Goal: Find contact information: Obtain details needed to contact an individual or organization

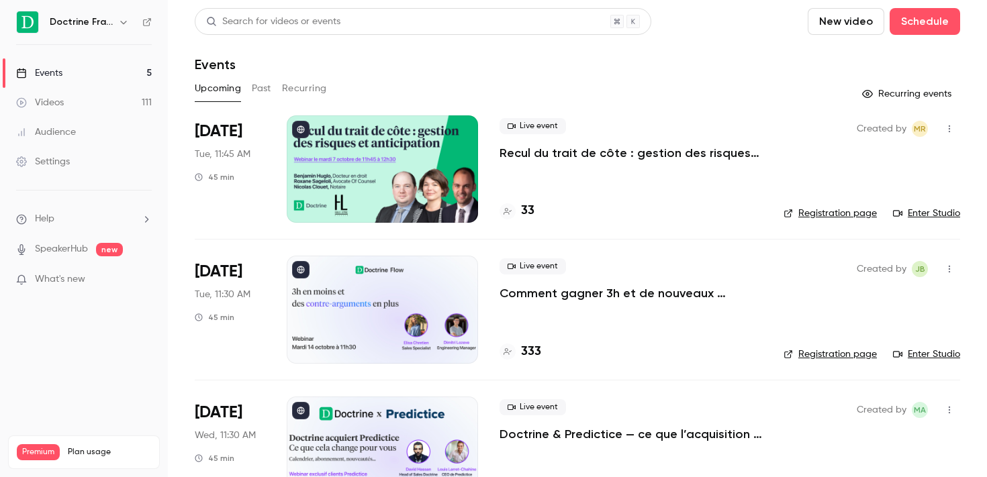
click at [126, 23] on icon "button" at bounding box center [123, 22] width 11 height 11
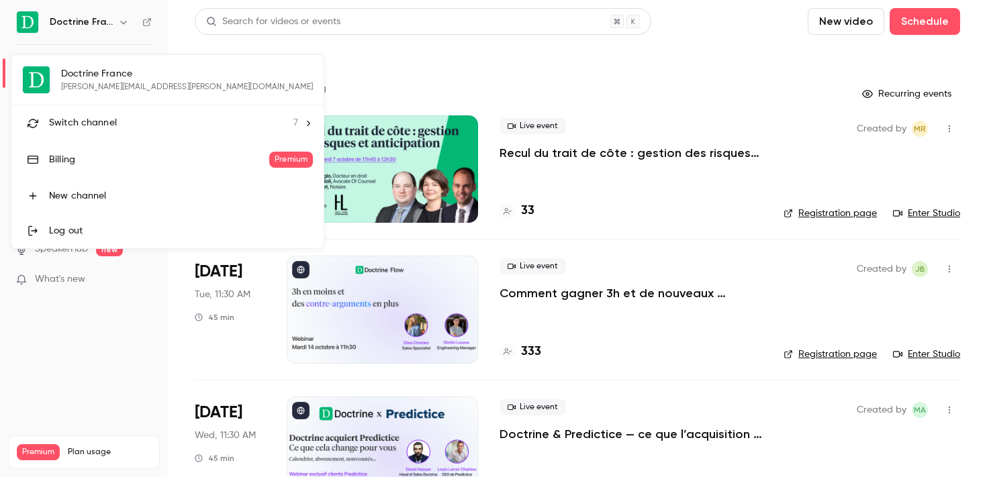
click at [147, 124] on div "Switch channel 7" at bounding box center [173, 123] width 249 height 14
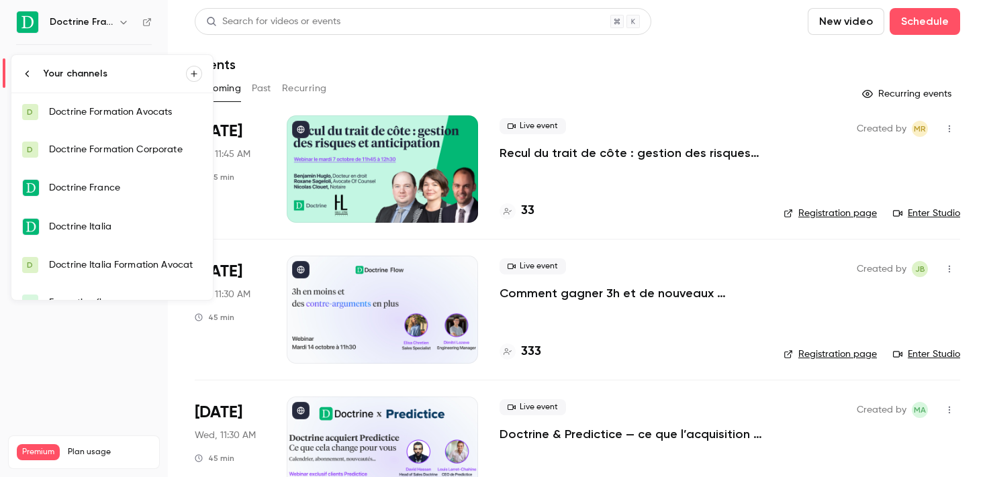
click at [130, 119] on link "D Doctrine Formation Avocats" at bounding box center [111, 112] width 201 height 38
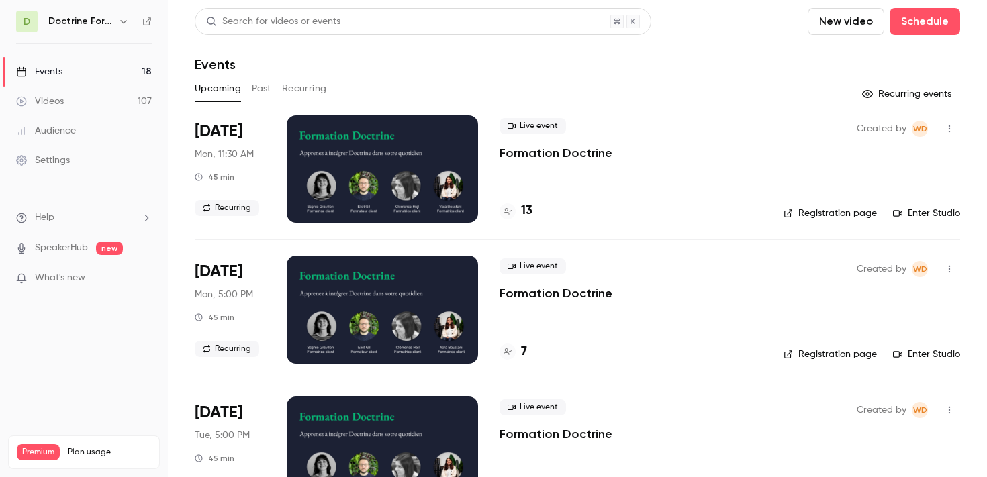
click at [266, 92] on button "Past" at bounding box center [261, 88] width 19 height 21
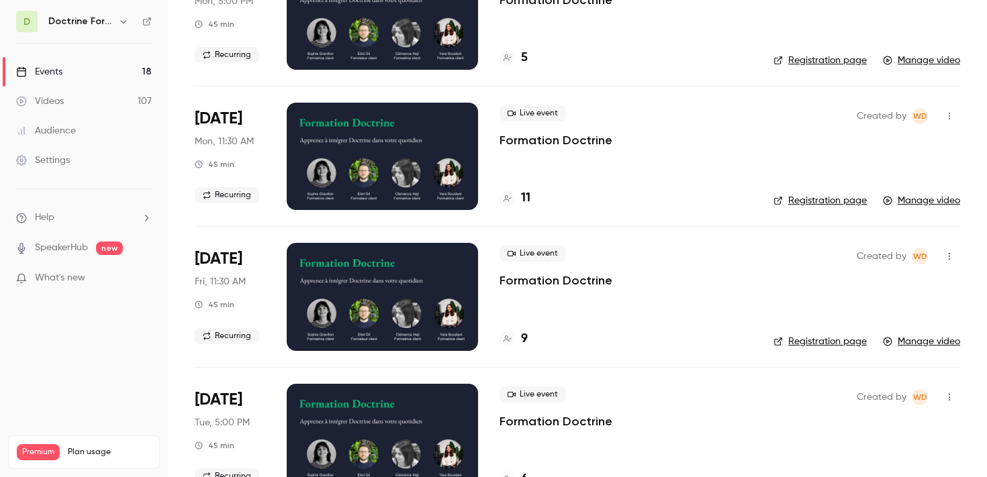
scroll to position [439, 0]
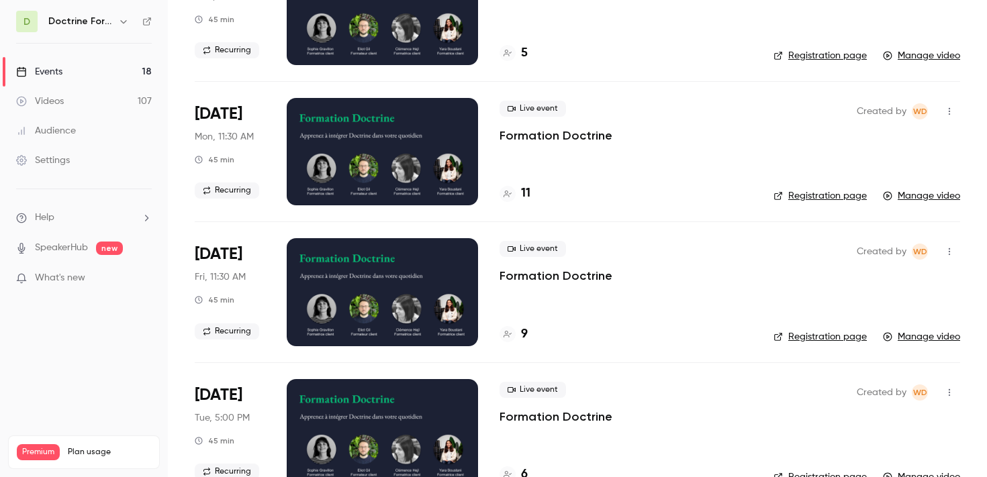
click at [117, 19] on button "button" at bounding box center [123, 21] width 16 height 16
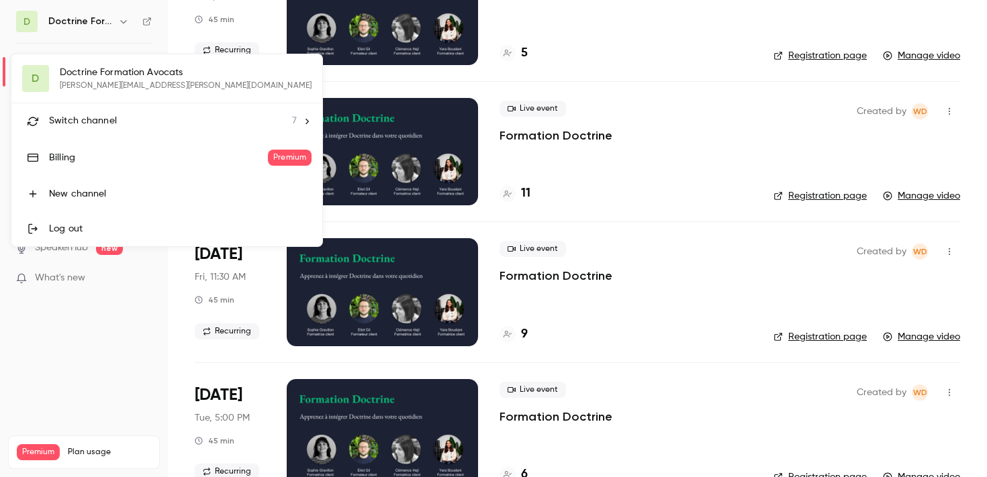
click at [103, 116] on span "Switch channel" at bounding box center [83, 121] width 68 height 14
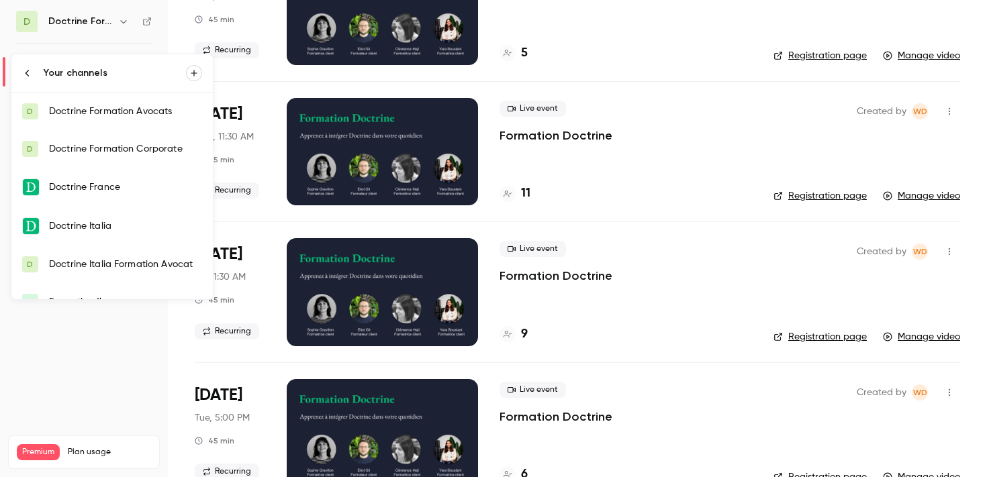
click at [105, 137] on link "D Doctrine Formation Corporate" at bounding box center [111, 149] width 201 height 38
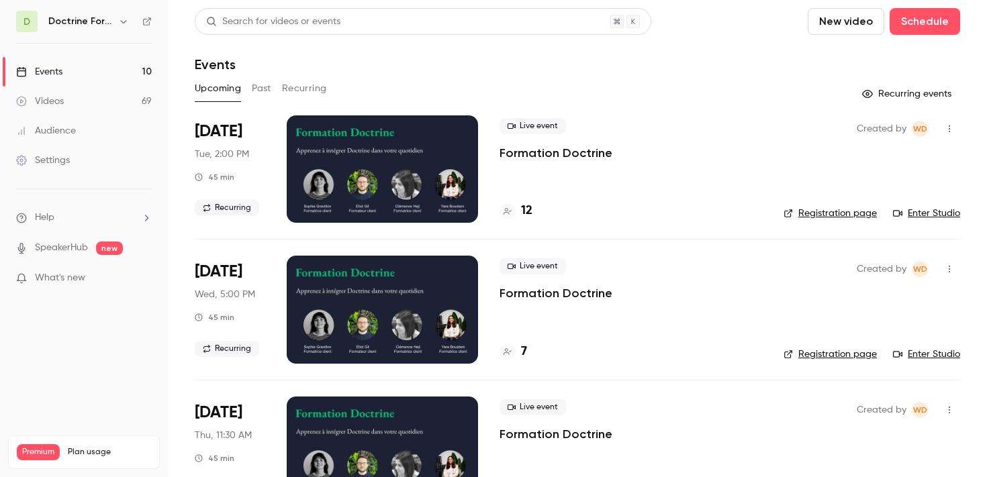
click at [268, 89] on button "Past" at bounding box center [261, 88] width 19 height 21
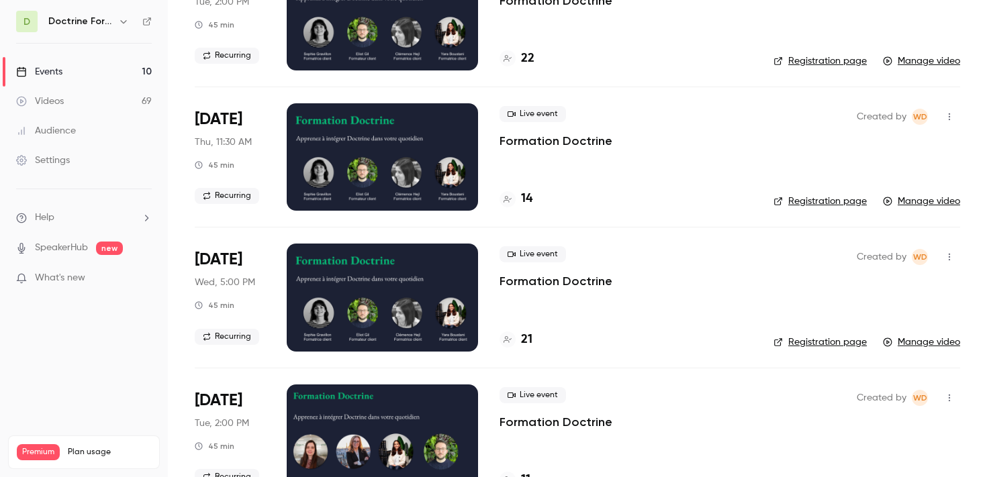
scroll to position [432, 0]
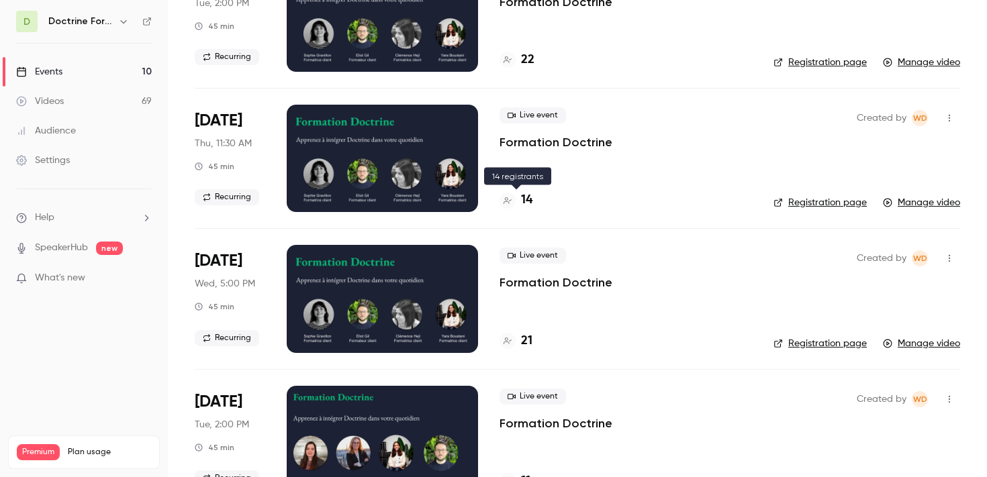
click at [523, 202] on h4 "14" at bounding box center [526, 200] width 11 height 18
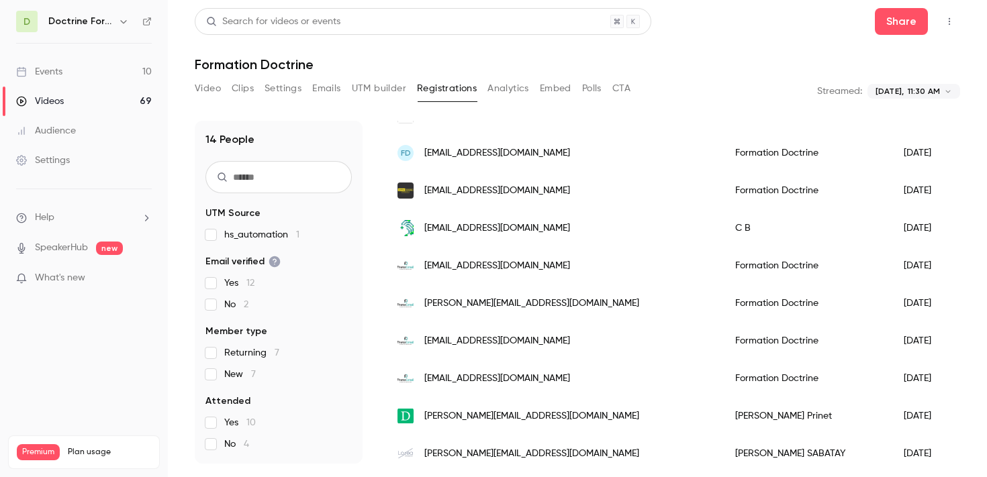
scroll to position [311, 0]
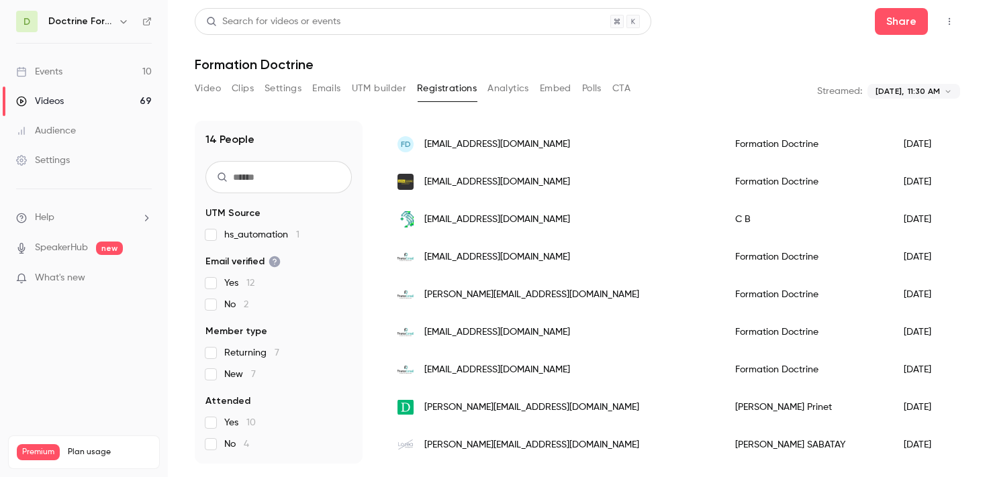
click at [511, 445] on span "[PERSON_NAME][EMAIL_ADDRESS][DOMAIN_NAME]" at bounding box center [531, 445] width 215 height 14
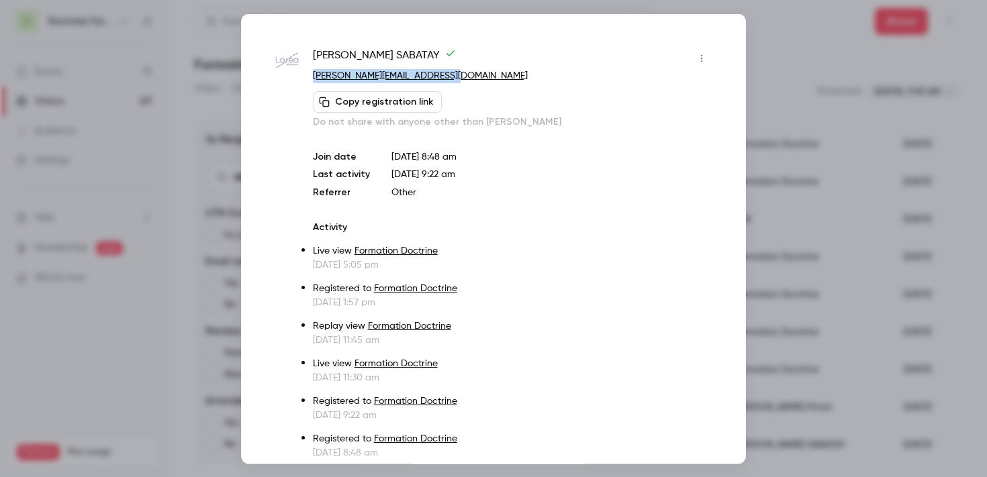
copy link "[PERSON_NAME][EMAIL_ADDRESS][DOMAIN_NAME]"
click at [844, 324] on div at bounding box center [493, 238] width 987 height 477
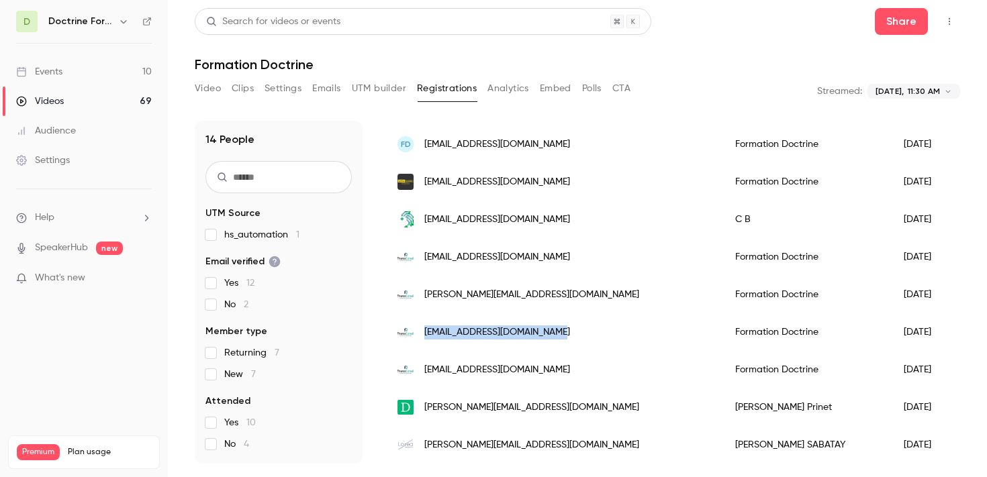
drag, startPoint x: 422, startPoint y: 332, endPoint x: 560, endPoint y: 332, distance: 137.6
click at [560, 332] on div "[EMAIL_ADDRESS][DOMAIN_NAME]" at bounding box center [553, 332] width 338 height 38
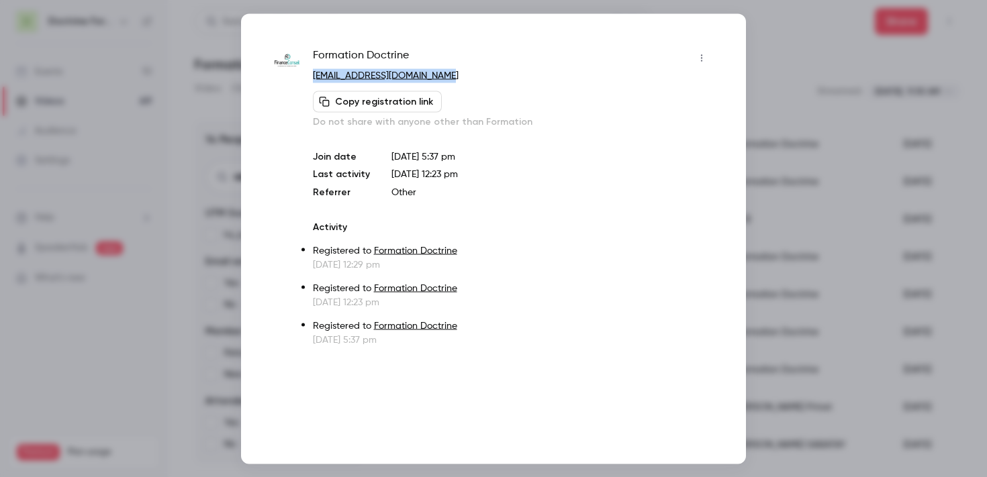
copy link "[EMAIL_ADDRESS][DOMAIN_NAME]"
click at [761, 87] on div at bounding box center [493, 238] width 987 height 477
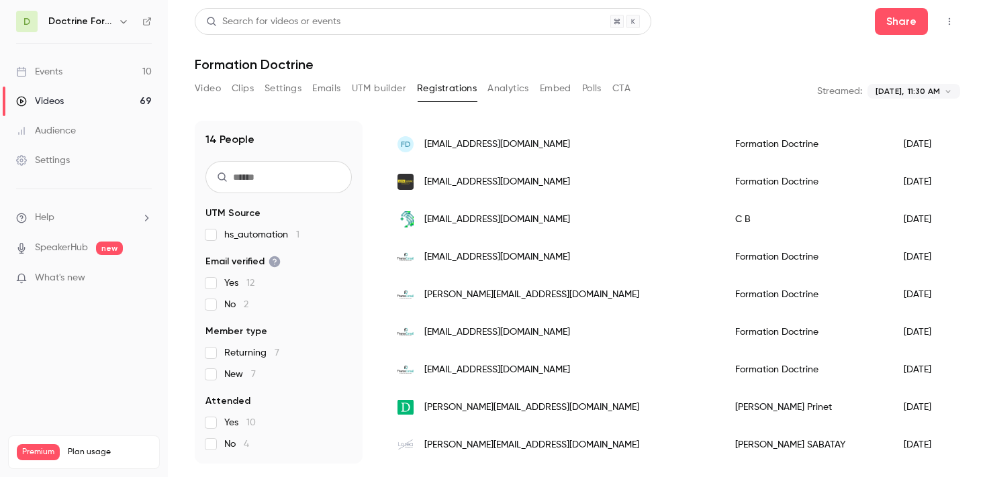
scroll to position [0, 0]
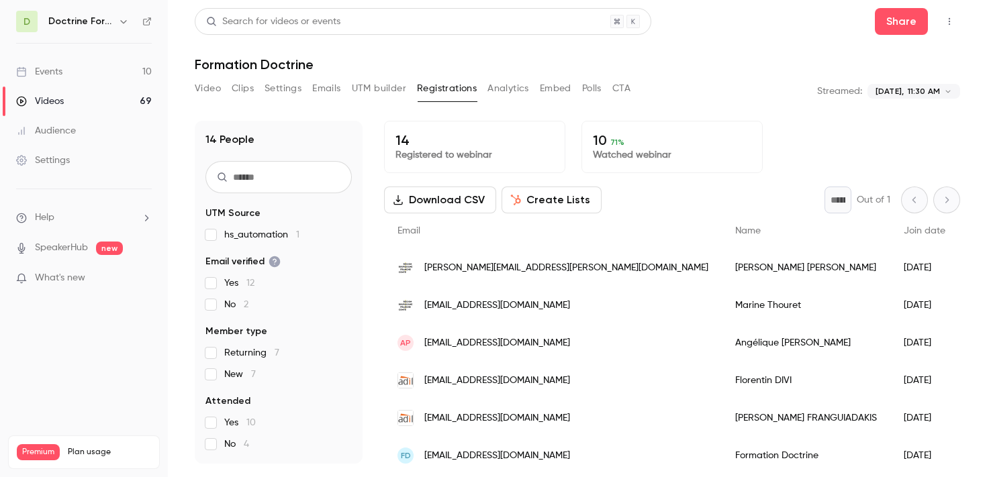
click at [120, 20] on icon "button" at bounding box center [123, 21] width 6 height 3
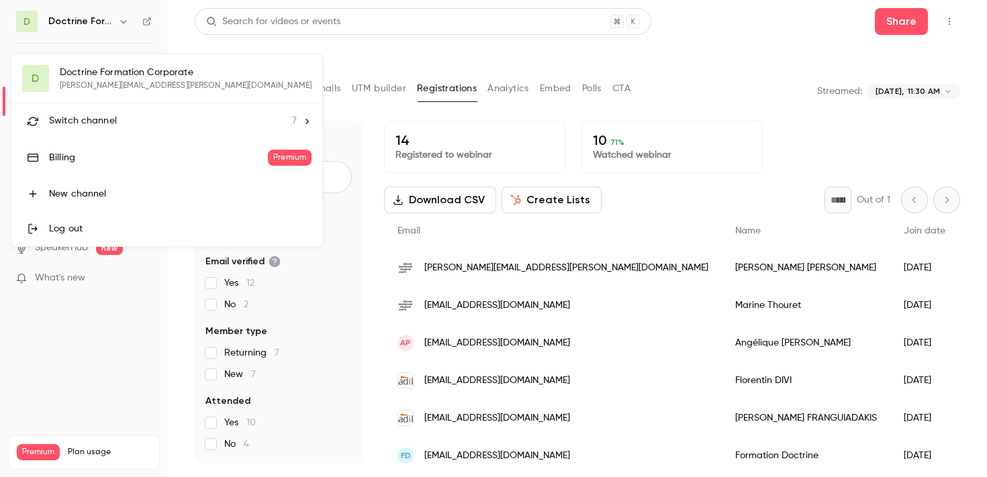
click at [113, 117] on span "Switch channel" at bounding box center [83, 121] width 68 height 14
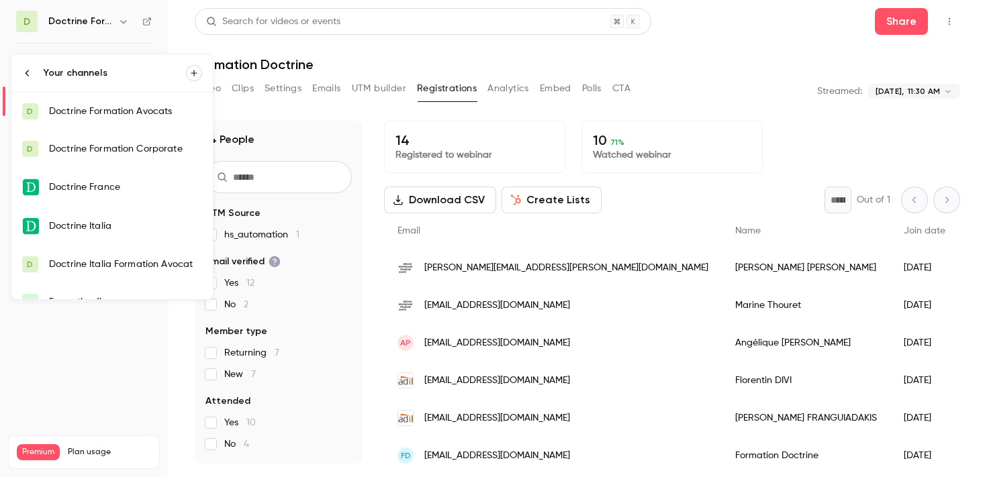
click at [113, 117] on div "Doctrine Formation Avocats" at bounding box center [125, 111] width 153 height 13
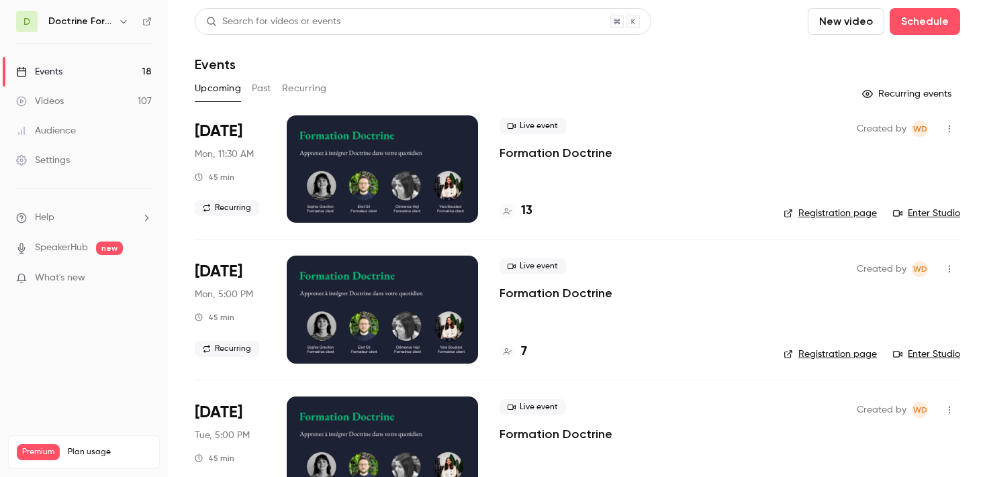
click at [260, 89] on button "Past" at bounding box center [261, 88] width 19 height 21
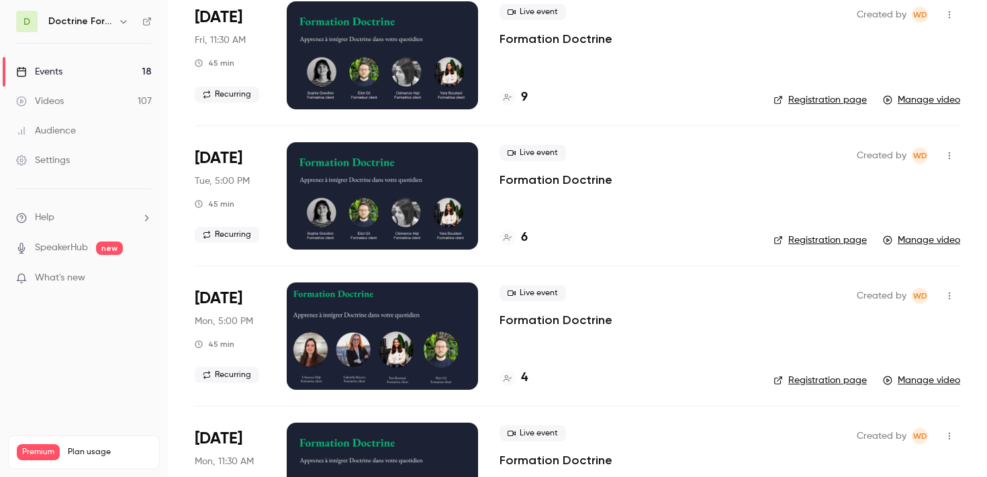
scroll to position [687, 0]
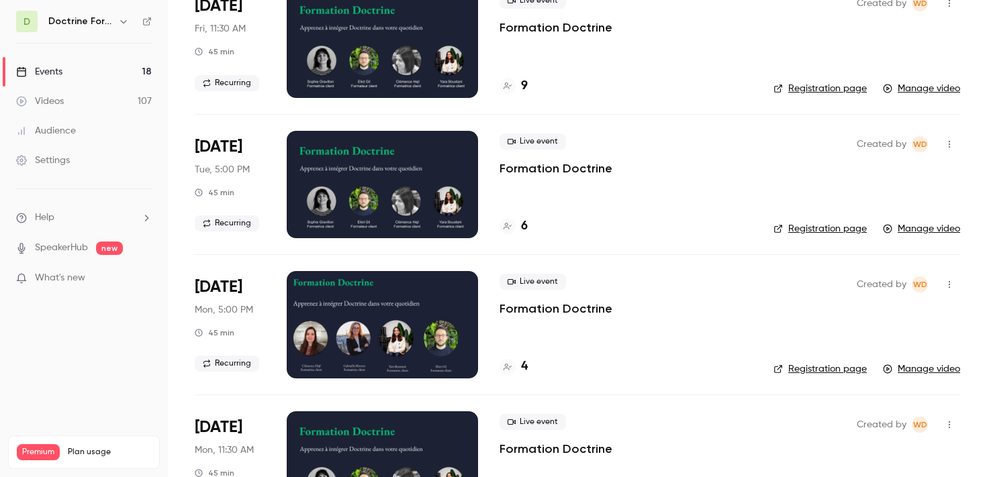
click at [528, 366] on div "4" at bounding box center [625, 367] width 252 height 18
click at [524, 366] on h4 "4" at bounding box center [524, 367] width 7 height 18
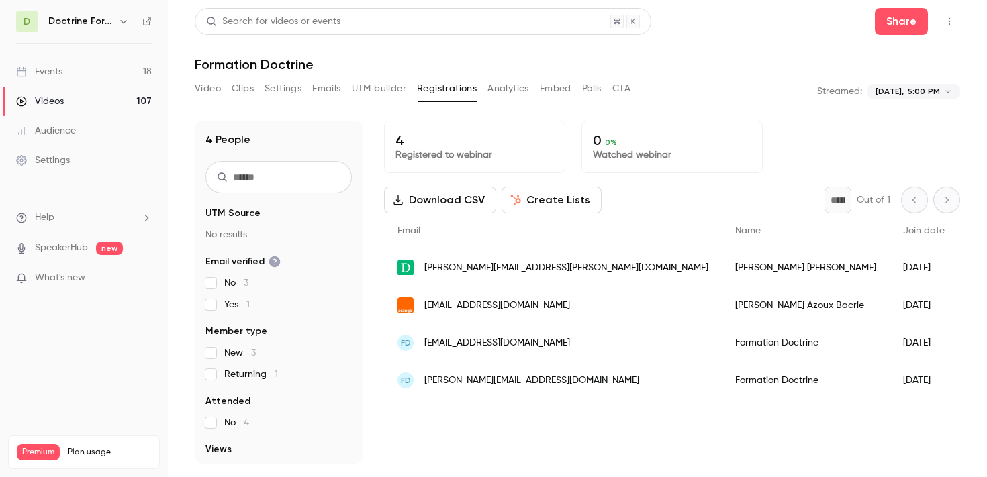
click at [120, 21] on icon "button" at bounding box center [123, 21] width 11 height 11
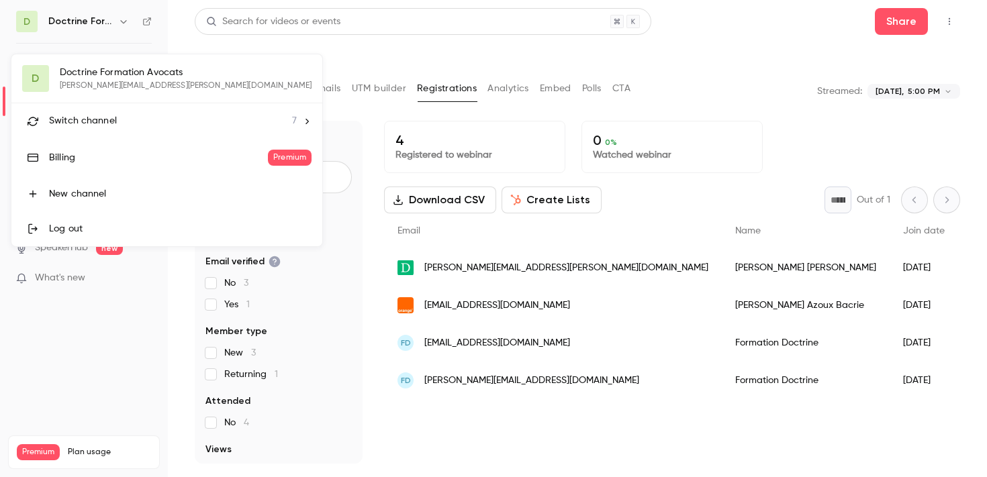
click at [110, 122] on span "Switch channel" at bounding box center [83, 121] width 68 height 14
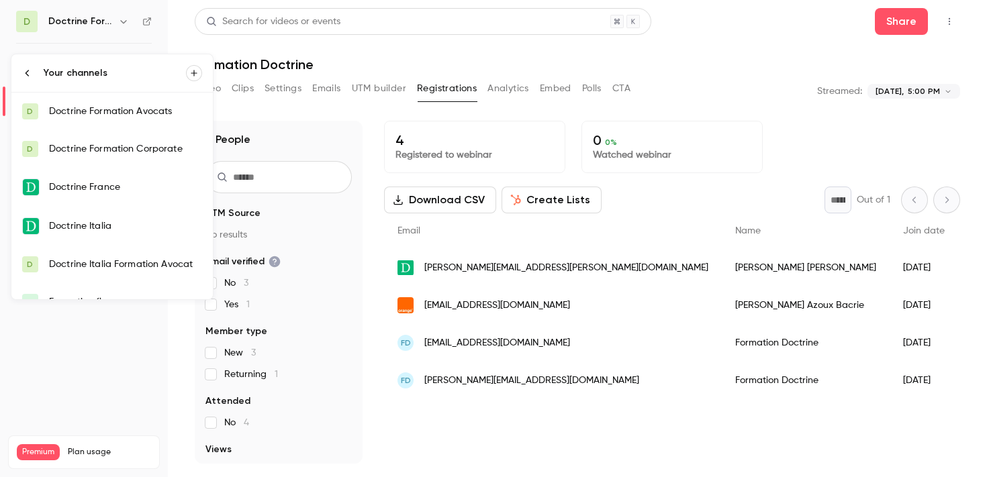
click at [712, 89] on div at bounding box center [493, 238] width 987 height 477
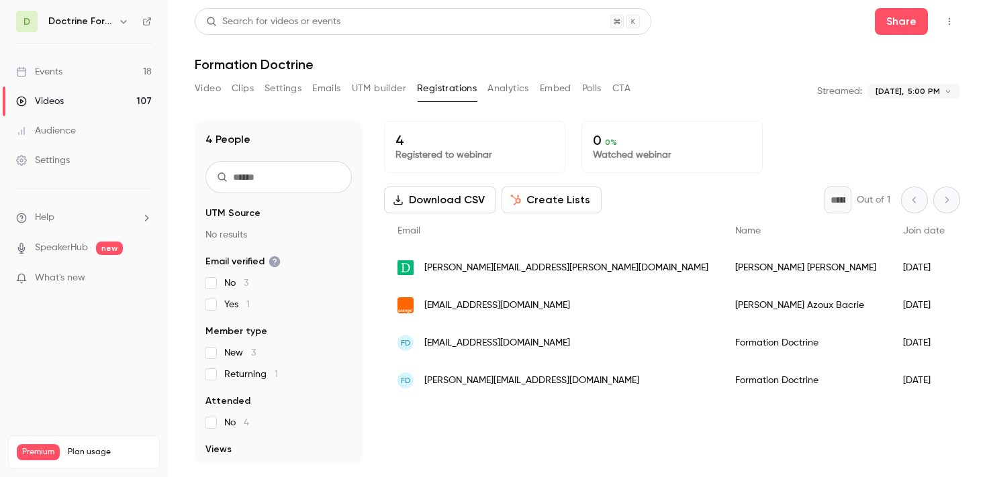
click at [885, 93] on body "**********" at bounding box center [493, 238] width 987 height 477
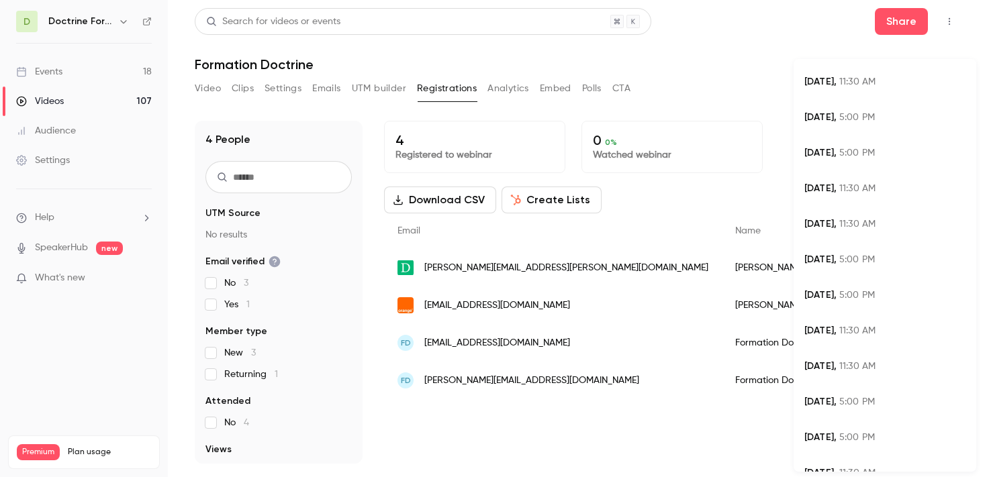
click at [857, 178] on li "[DATE] 11:30 AM" at bounding box center [884, 189] width 183 height 36
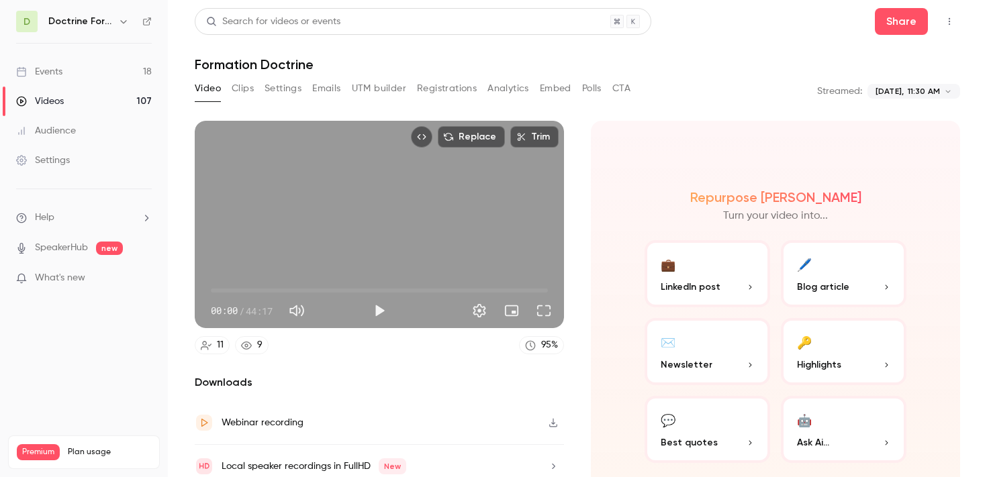
click at [428, 79] on button "Registrations" at bounding box center [447, 88] width 60 height 21
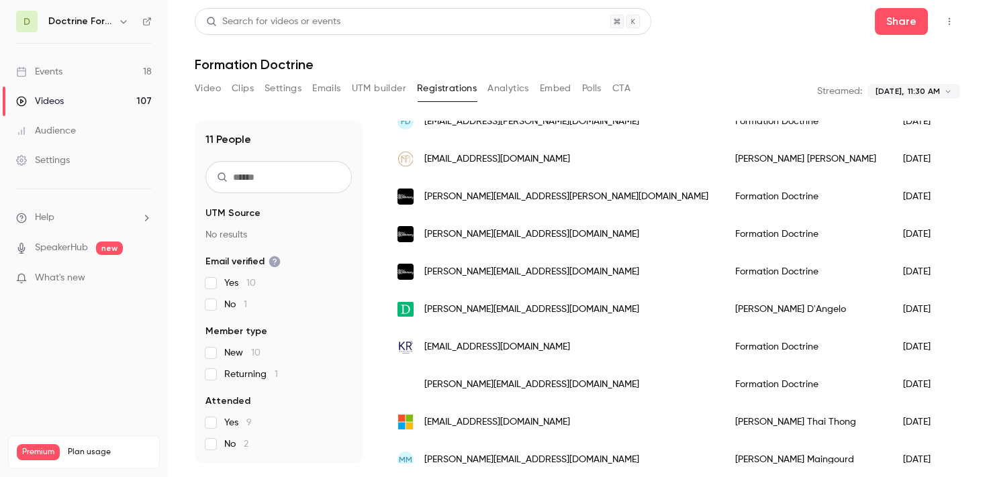
scroll to position [199, 0]
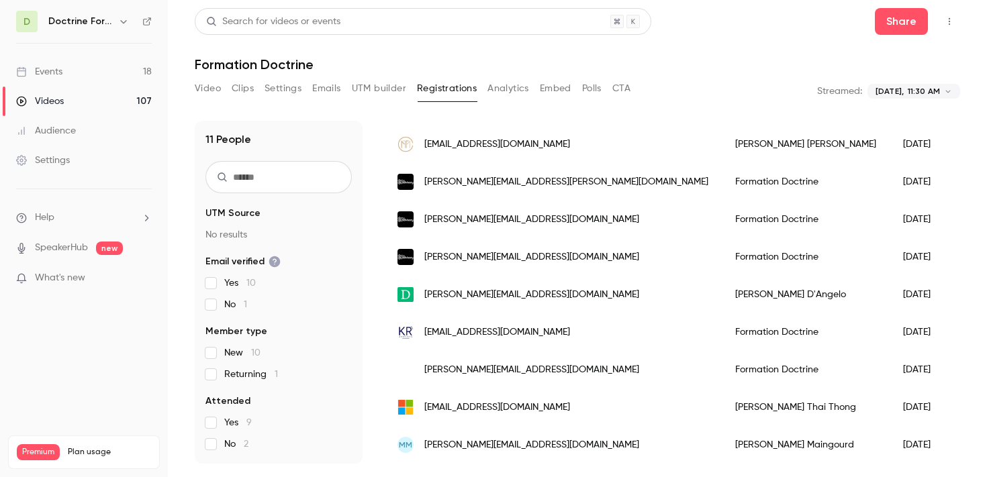
click at [494, 407] on span "[EMAIL_ADDRESS][DOMAIN_NAME]" at bounding box center [497, 408] width 146 height 14
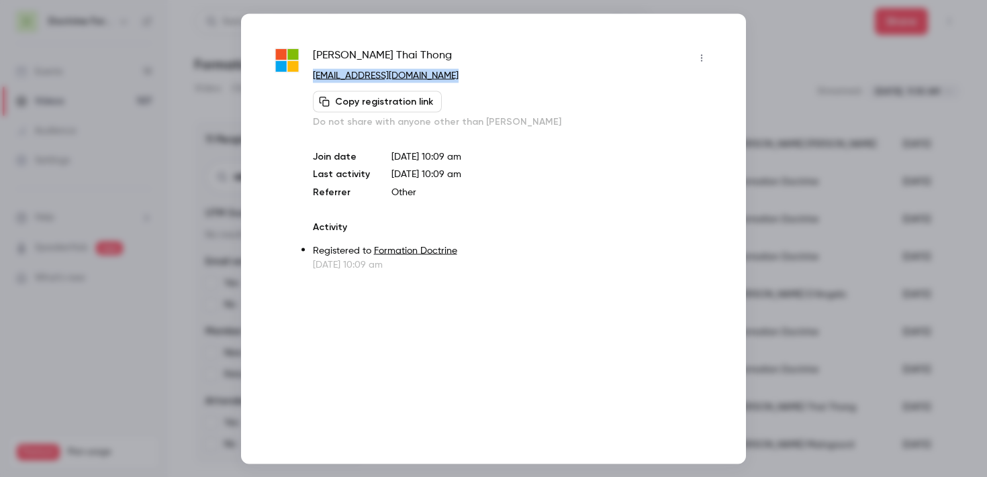
copy link "[EMAIL_ADDRESS][DOMAIN_NAME]"
click at [766, 152] on div at bounding box center [493, 238] width 987 height 477
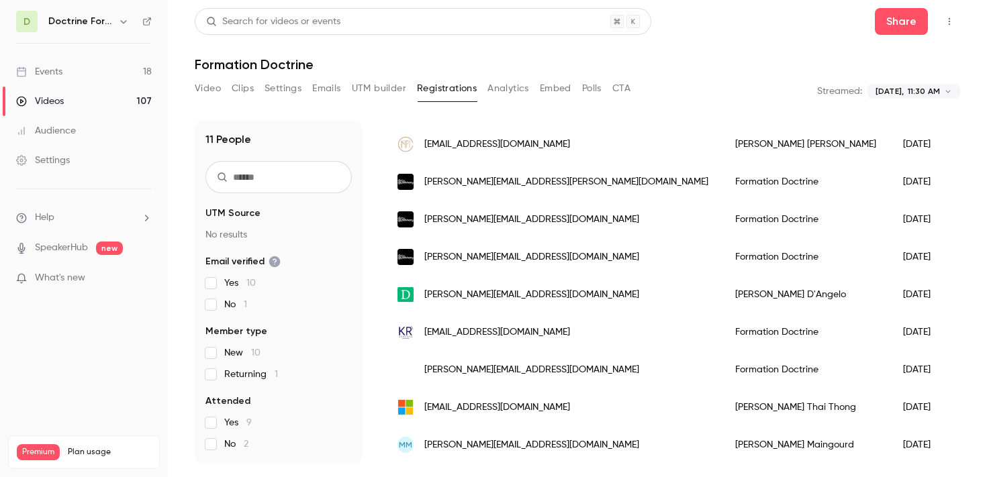
click at [103, 22] on h6 "Doctrine Formation Avocats" at bounding box center [80, 21] width 64 height 13
click at [114, 22] on div "Doctrine Formation Avocats" at bounding box center [89, 21] width 83 height 16
click at [119, 21] on icon "button" at bounding box center [123, 21] width 11 height 11
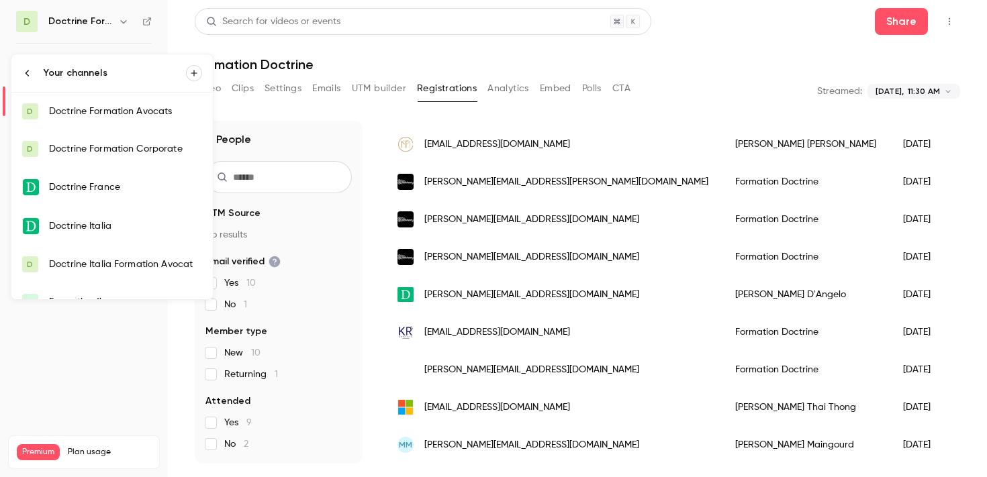
scroll to position [59, 0]
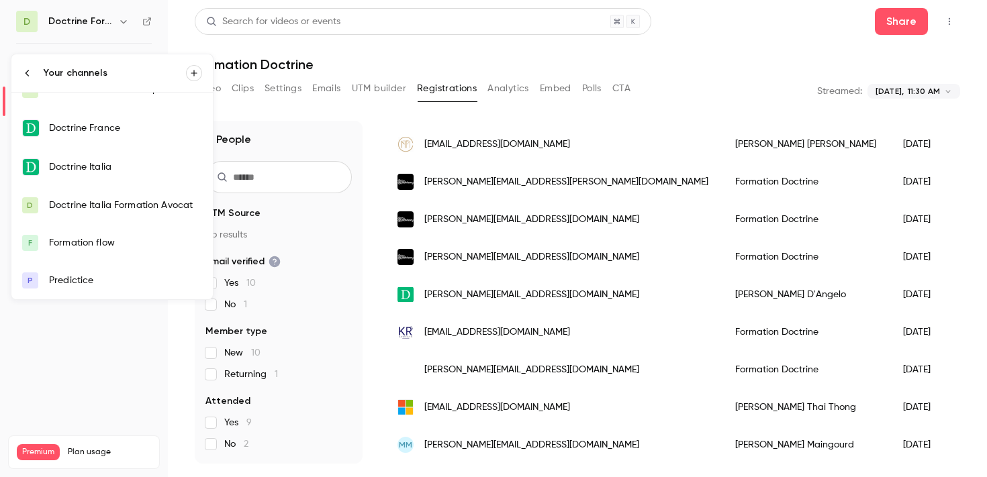
click at [98, 248] on div "Formation flow" at bounding box center [125, 242] width 153 height 13
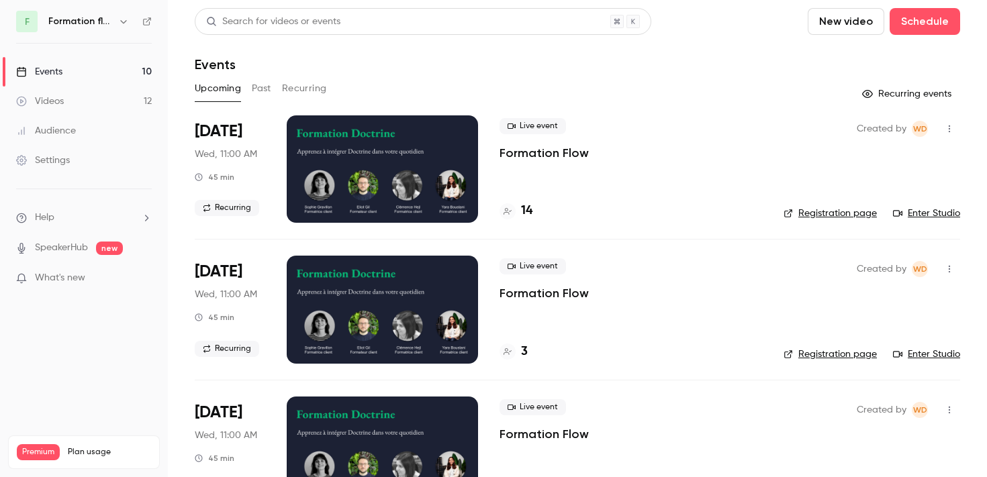
click at [255, 89] on button "Past" at bounding box center [261, 88] width 19 height 21
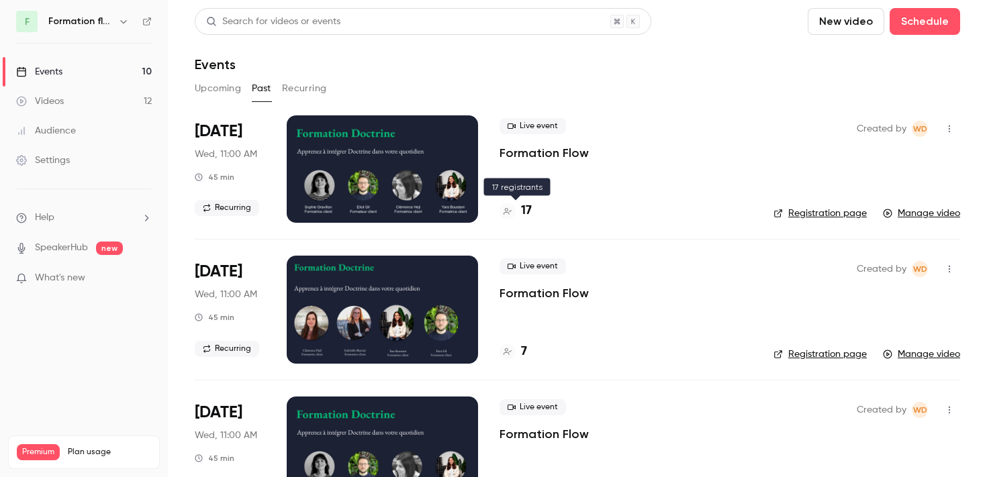
click at [522, 209] on h4 "17" at bounding box center [526, 211] width 11 height 18
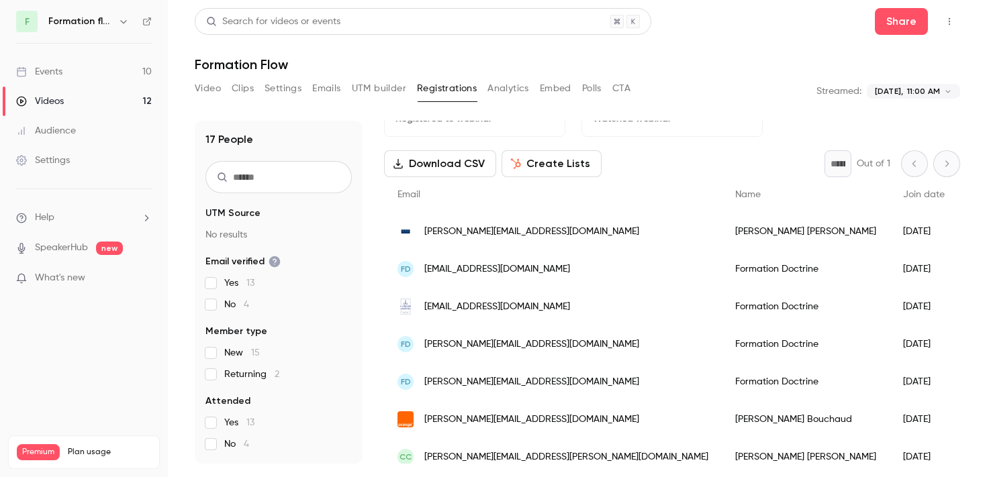
scroll to position [39, 0]
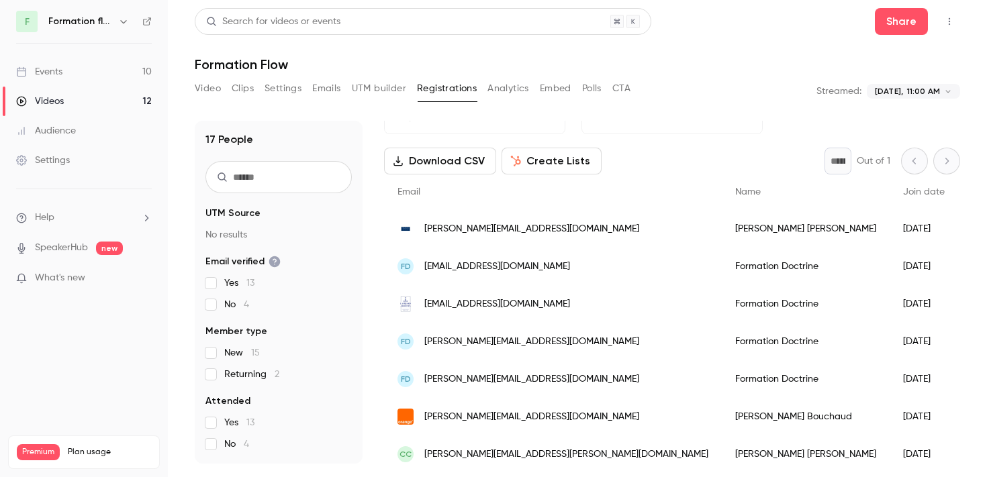
click at [492, 342] on span "[PERSON_NAME][EMAIL_ADDRESS][DOMAIN_NAME]" at bounding box center [531, 342] width 215 height 14
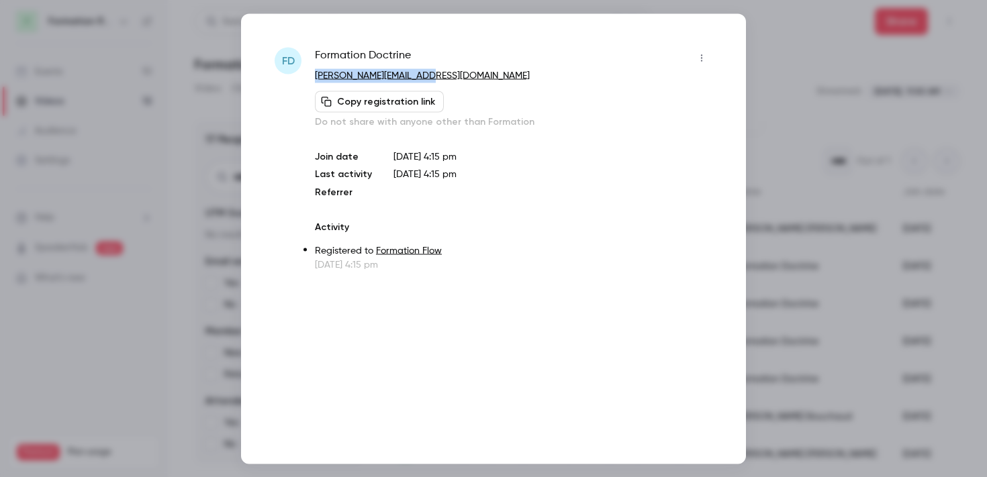
copy link "[PERSON_NAME][EMAIL_ADDRESS][DOMAIN_NAME]"
click at [767, 145] on div at bounding box center [493, 238] width 987 height 477
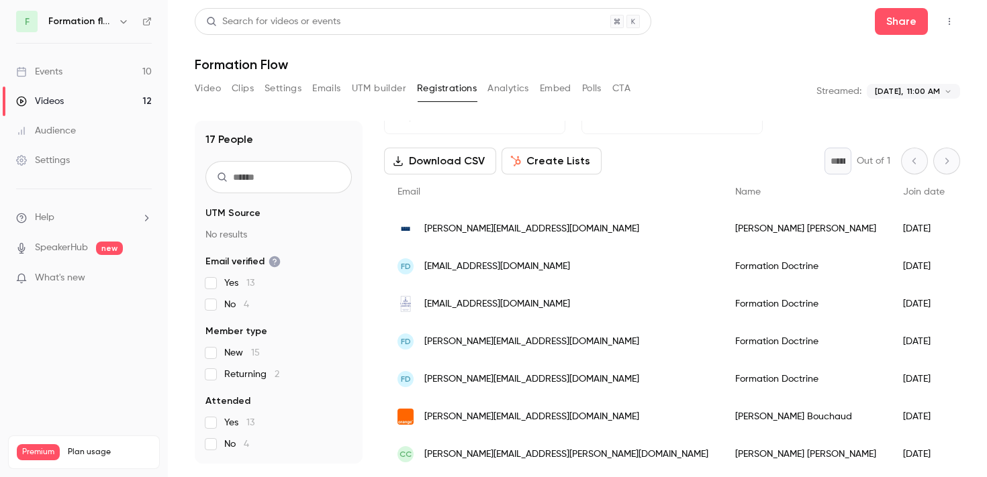
click at [526, 416] on span "[PERSON_NAME][EMAIL_ADDRESS][DOMAIN_NAME]" at bounding box center [531, 417] width 215 height 14
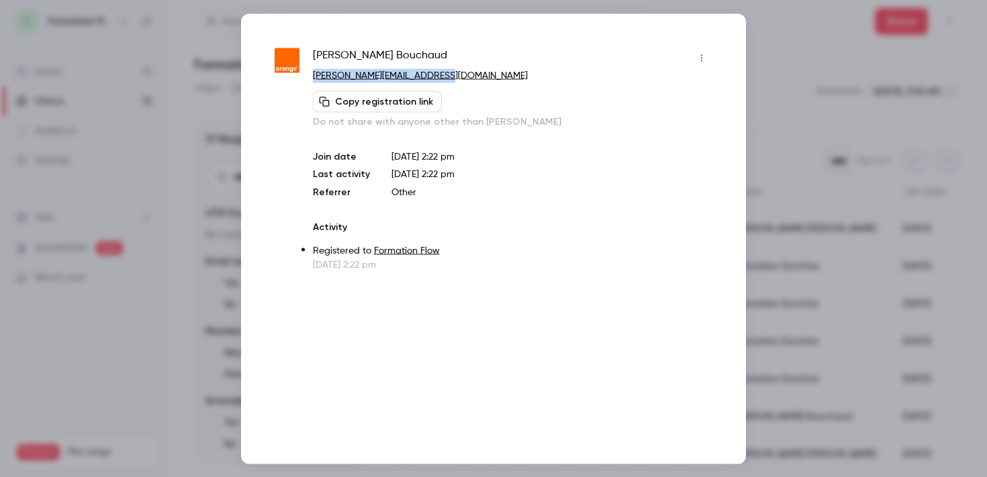
copy link "[PERSON_NAME][EMAIL_ADDRESS][DOMAIN_NAME]"
click at [767, 108] on div at bounding box center [493, 238] width 987 height 477
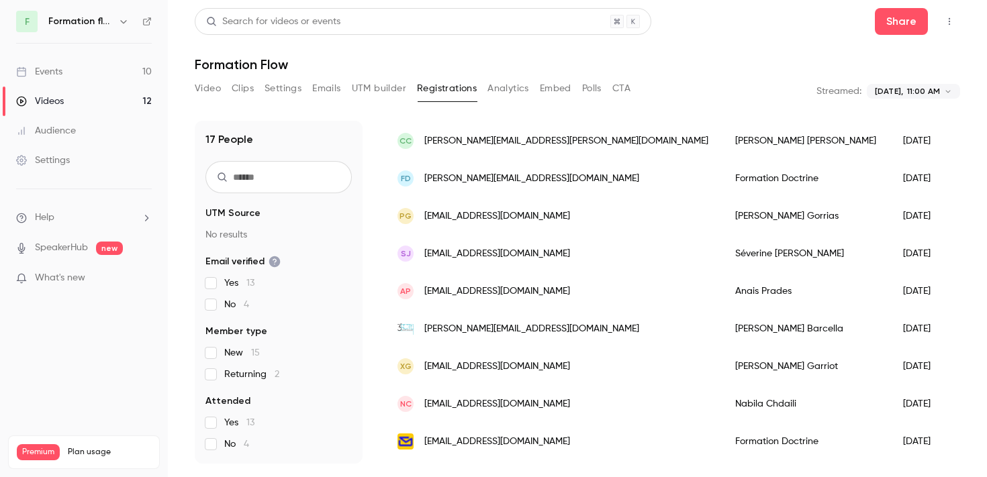
scroll to position [353, 0]
click at [535, 328] on div "[PERSON_NAME][EMAIL_ADDRESS][DOMAIN_NAME]" at bounding box center [553, 328] width 338 height 38
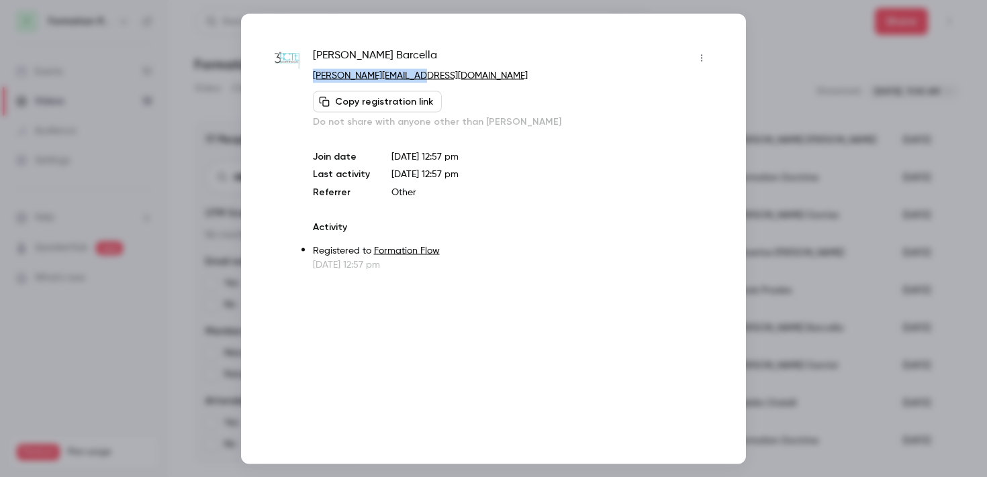
copy link "[PERSON_NAME][EMAIL_ADDRESS][DOMAIN_NAME]"
click at [830, 327] on div at bounding box center [493, 238] width 987 height 477
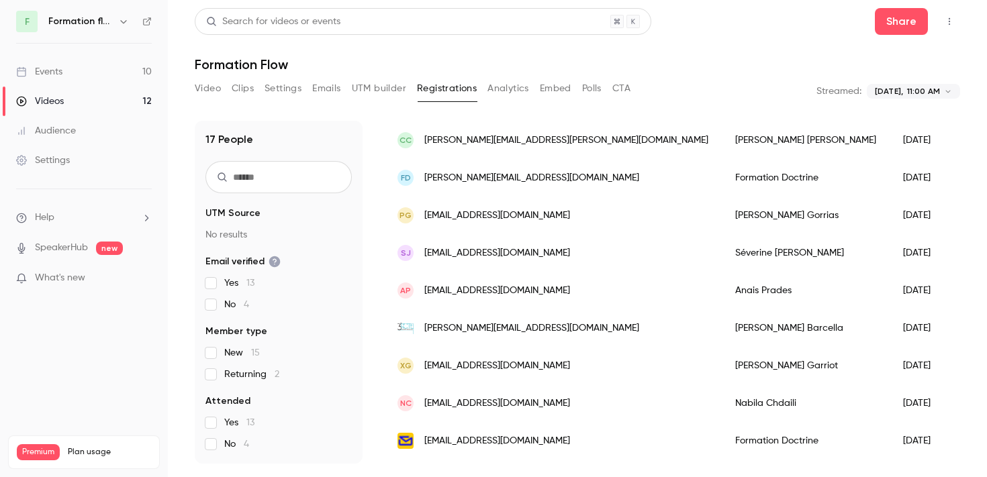
click at [531, 362] on div "XG [EMAIL_ADDRESS][DOMAIN_NAME]" at bounding box center [553, 366] width 338 height 38
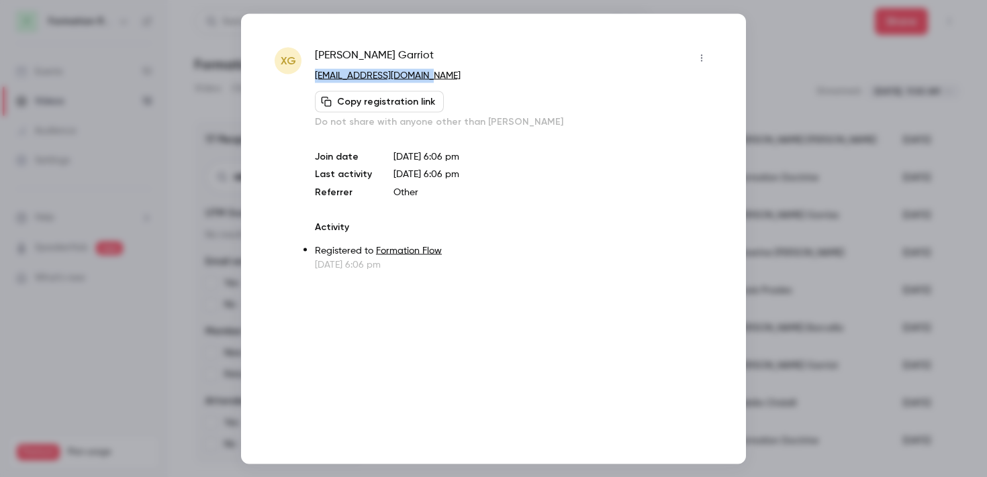
copy link "[EMAIL_ADDRESS][DOMAIN_NAME]"
click at [846, 203] on div at bounding box center [493, 238] width 987 height 477
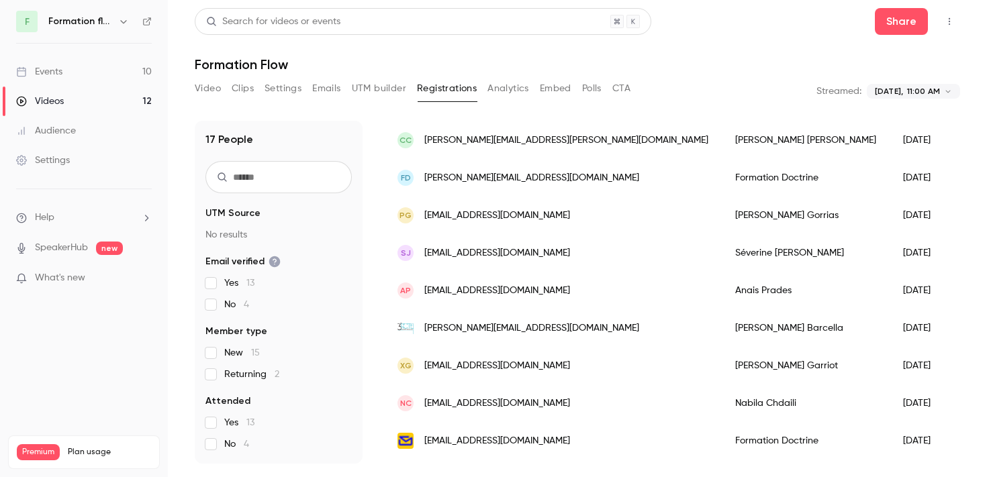
scroll to position [424, 0]
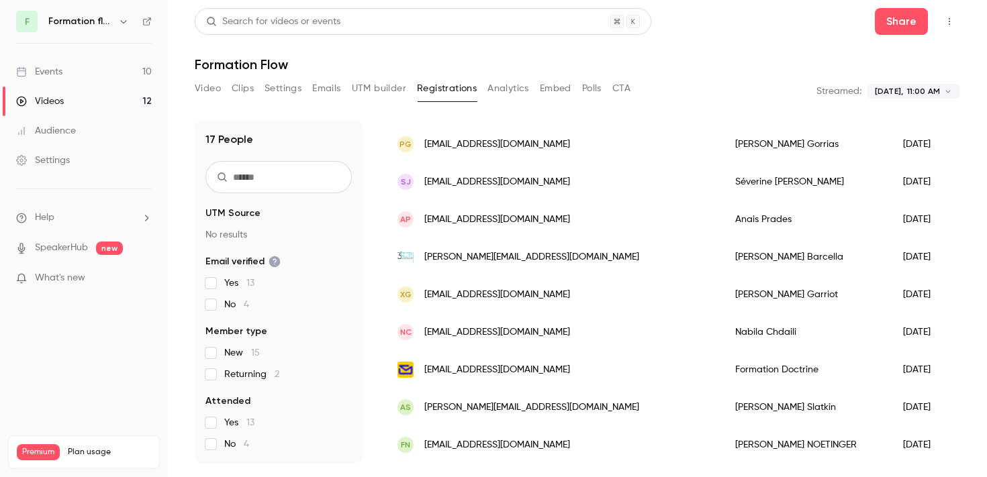
click at [116, 15] on button "button" at bounding box center [123, 21] width 16 height 16
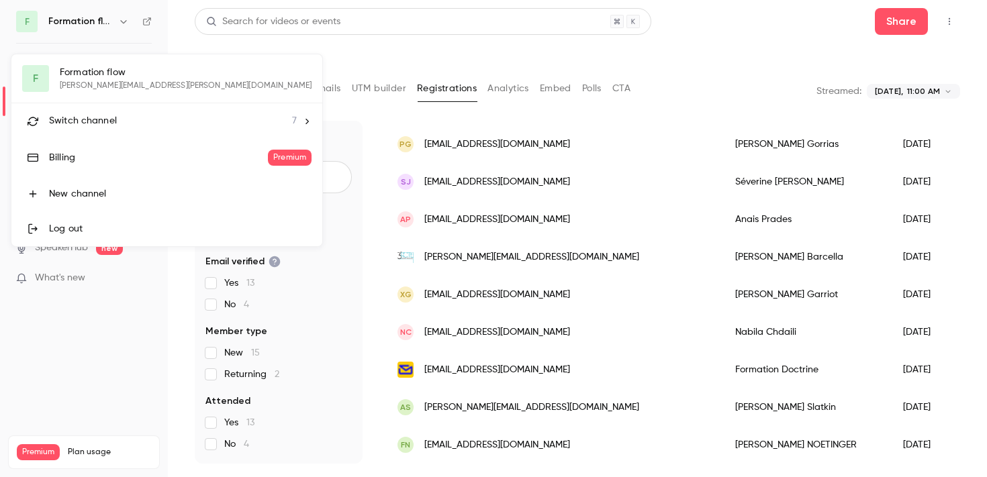
click at [95, 105] on li "Switch channel 7" at bounding box center [166, 121] width 311 height 36
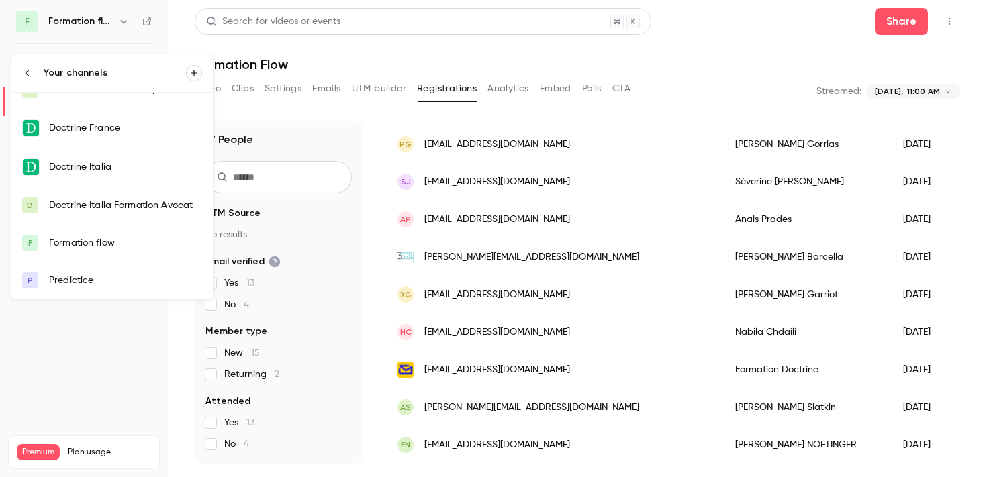
scroll to position [0, 0]
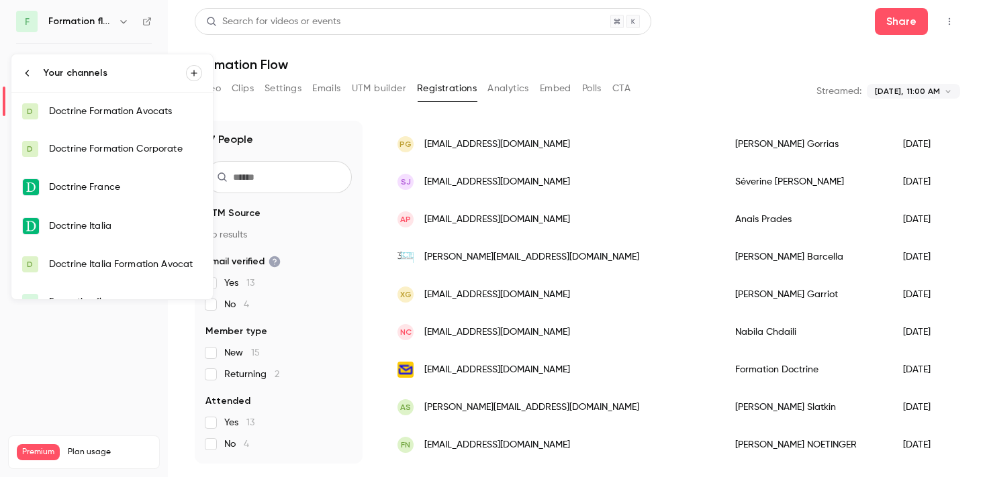
click at [122, 125] on link "D Doctrine Formation Avocats" at bounding box center [111, 112] width 201 height 38
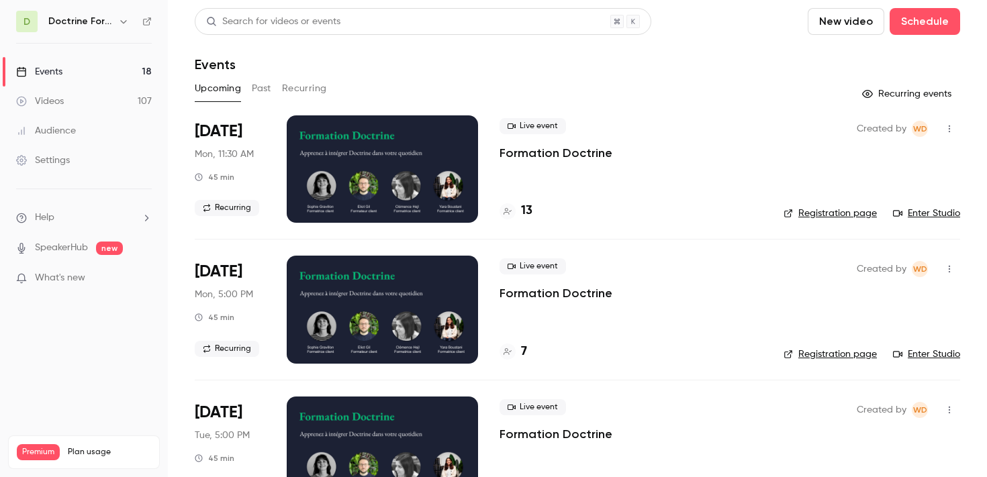
click at [257, 90] on button "Past" at bounding box center [261, 88] width 19 height 21
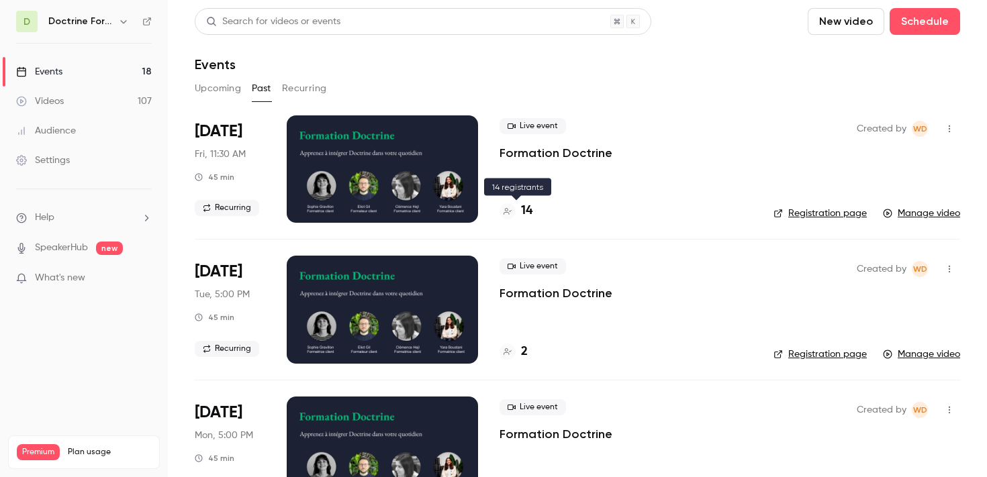
click at [526, 207] on h4 "14" at bounding box center [526, 211] width 11 height 18
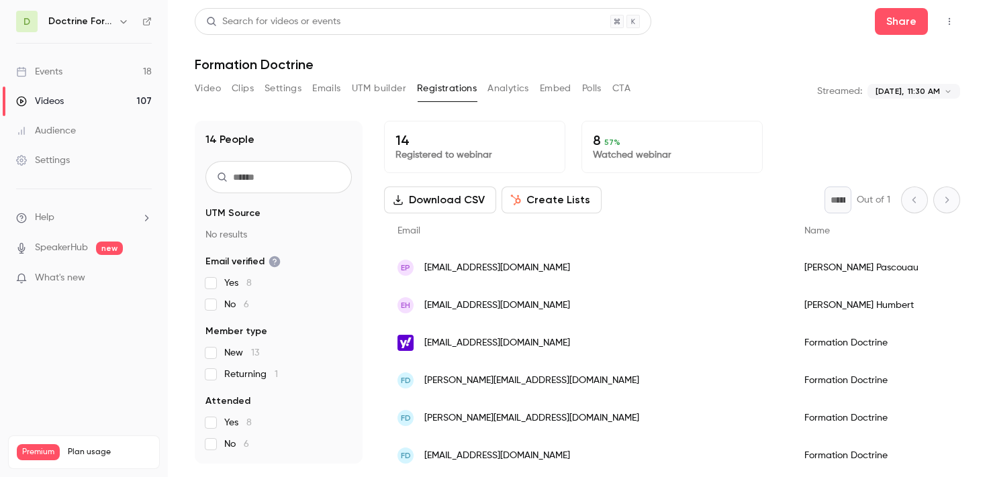
click at [563, 342] on div "[EMAIL_ADDRESS][DOMAIN_NAME]" at bounding box center [587, 343] width 407 height 38
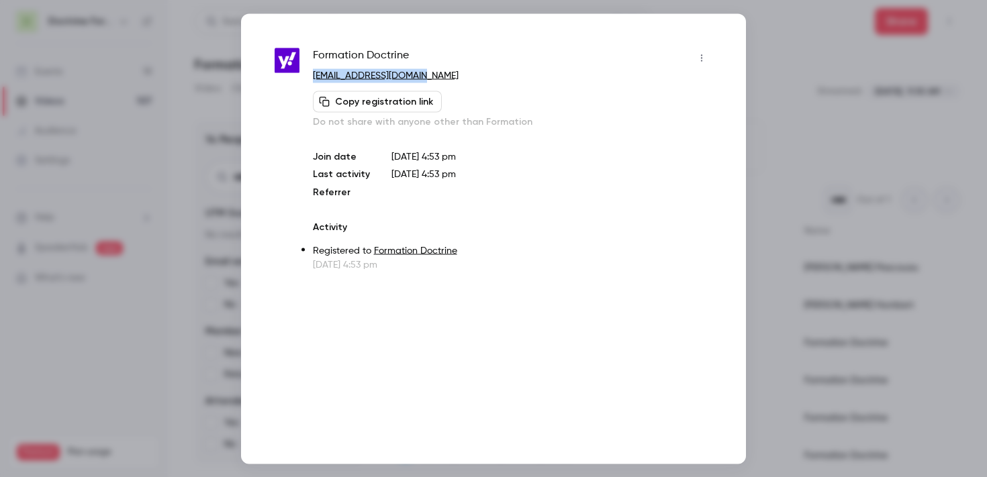
copy link "[EMAIL_ADDRESS][DOMAIN_NAME]"
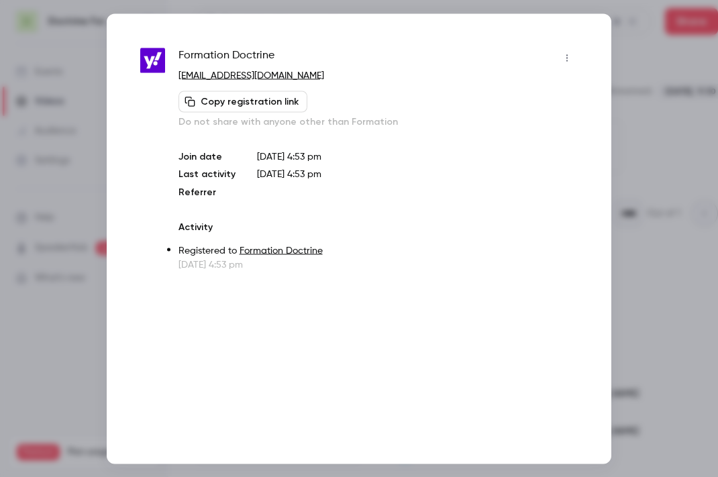
click at [644, 131] on div at bounding box center [359, 238] width 718 height 477
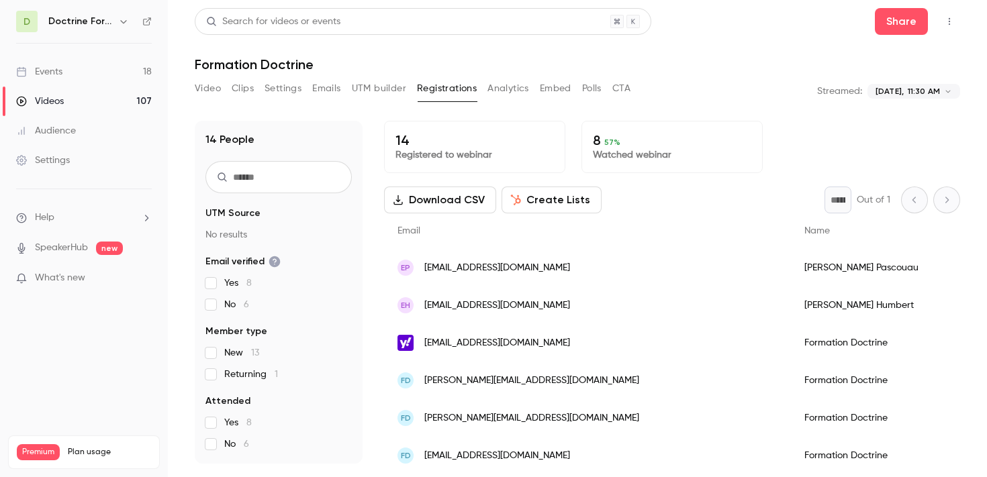
click at [589, 383] on div "FD [EMAIL_ADDRESS][DOMAIN_NAME]" at bounding box center [587, 381] width 407 height 38
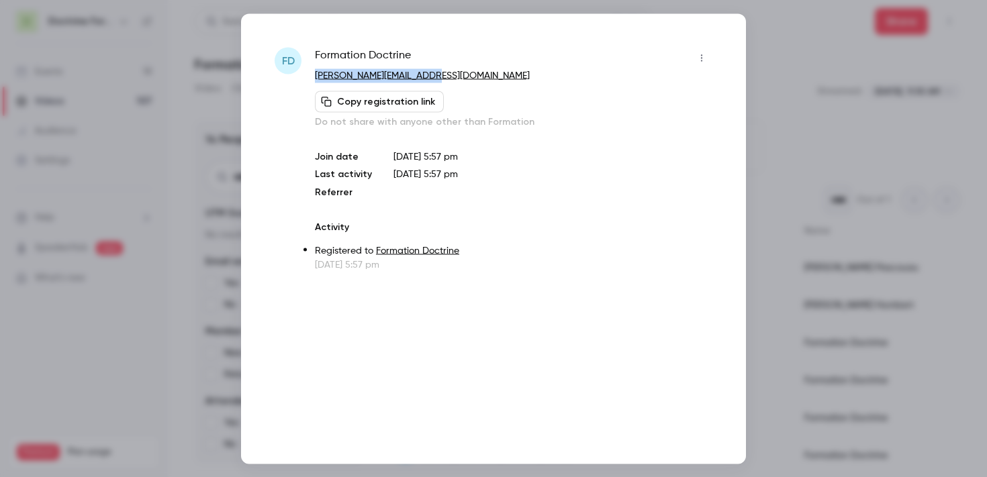
copy link "[PERSON_NAME][EMAIL_ADDRESS][DOMAIN_NAME]"
click at [762, 166] on div at bounding box center [493, 238] width 987 height 477
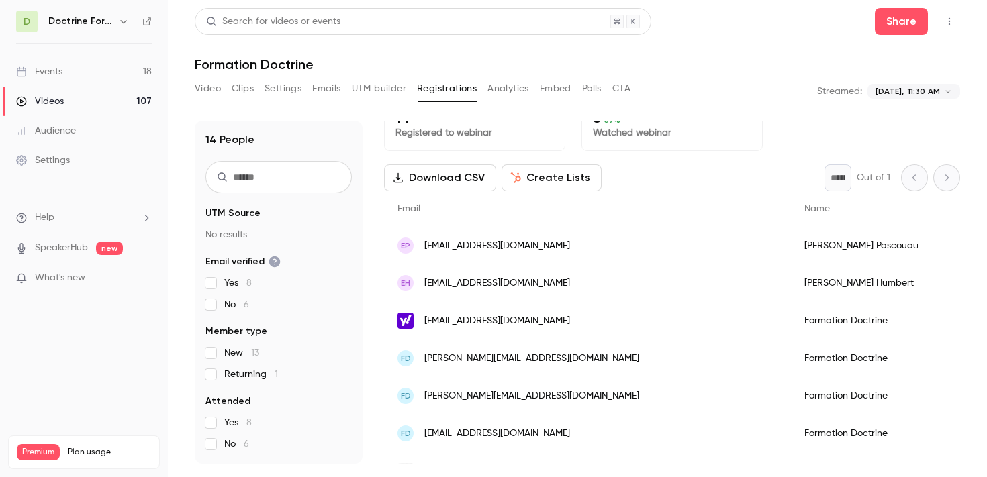
scroll to position [35, 0]
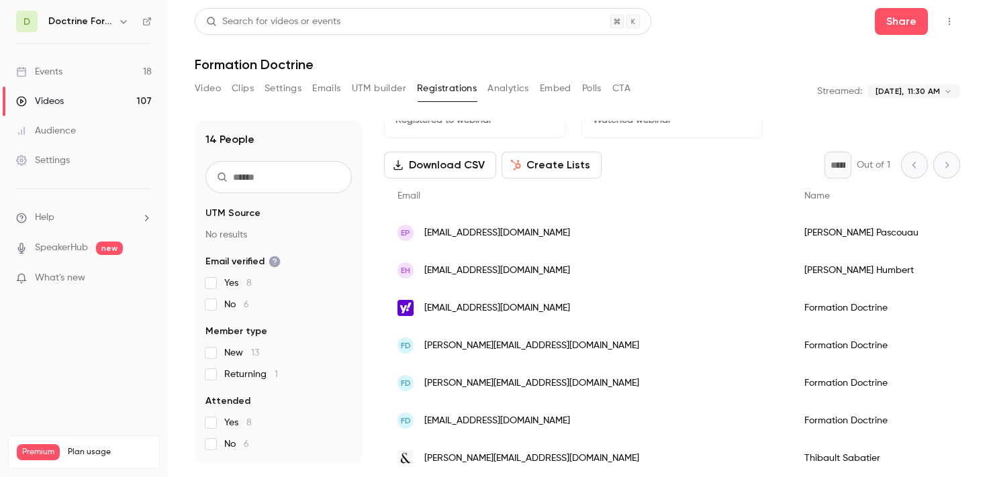
click at [493, 377] on span "[PERSON_NAME][EMAIL_ADDRESS][DOMAIN_NAME]" at bounding box center [531, 384] width 215 height 14
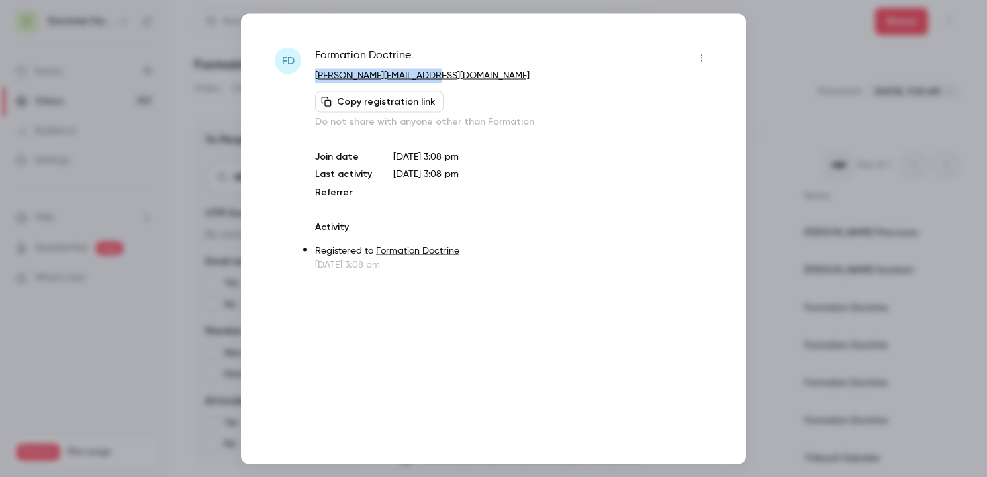
copy link "[PERSON_NAME][EMAIL_ADDRESS][DOMAIN_NAME]"
click at [775, 233] on div at bounding box center [493, 238] width 987 height 477
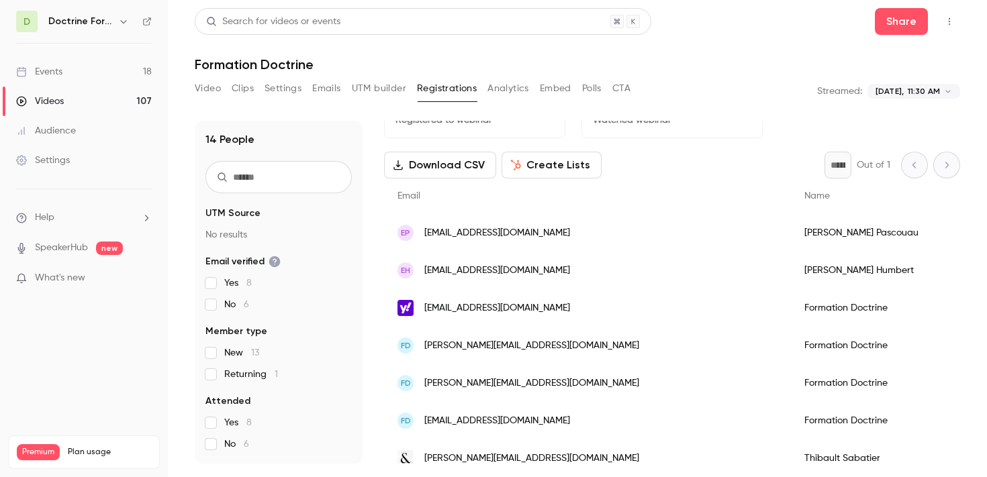
scroll to position [109, 0]
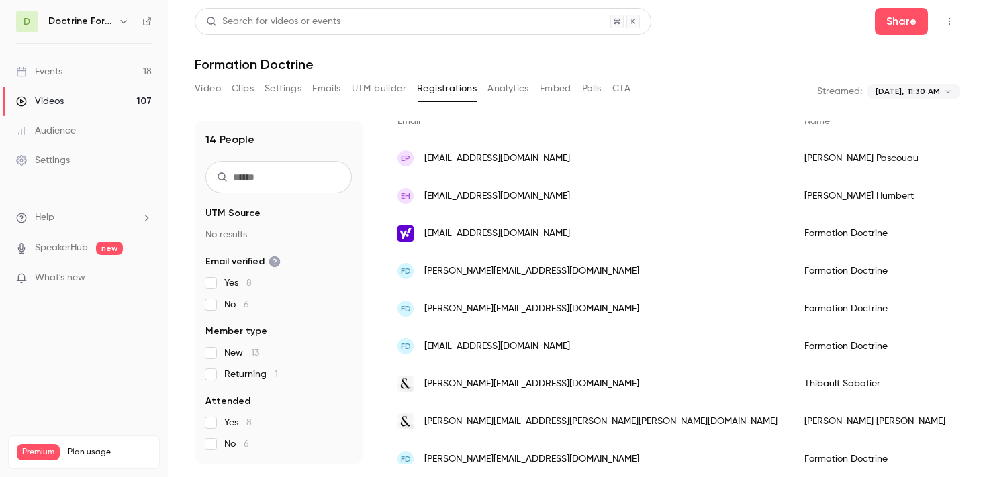
click at [567, 387] on span "[PERSON_NAME][EMAIL_ADDRESS][DOMAIN_NAME]" at bounding box center [531, 384] width 215 height 14
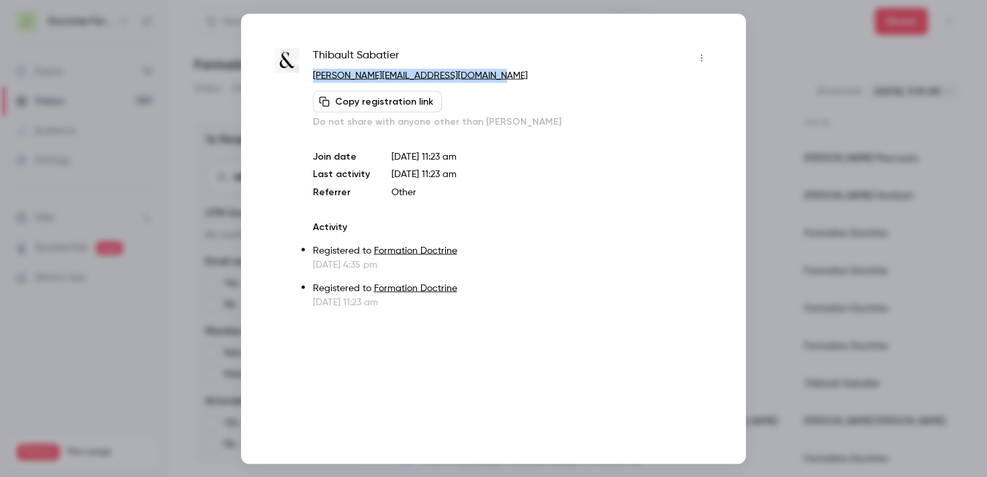
click at [788, 124] on div at bounding box center [493, 238] width 987 height 477
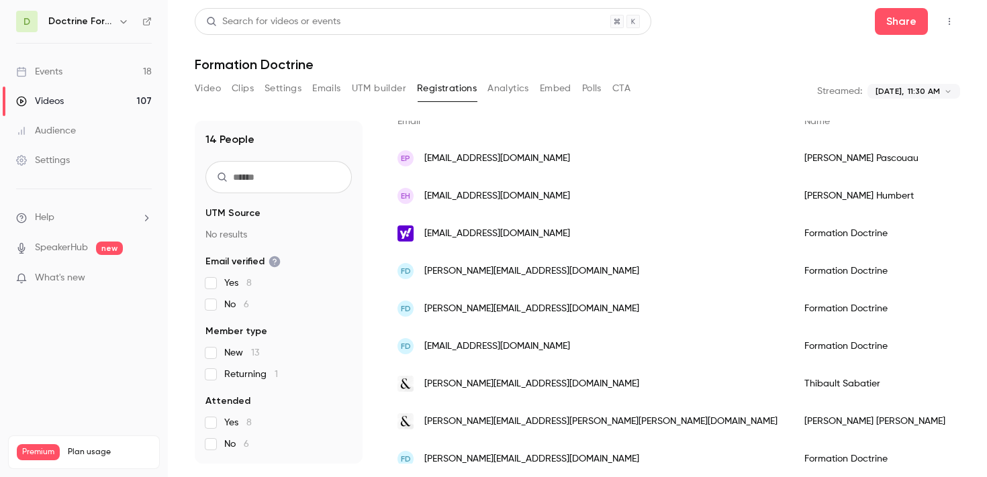
click at [565, 428] on span "[PERSON_NAME][EMAIL_ADDRESS][PERSON_NAME][PERSON_NAME][DOMAIN_NAME]" at bounding box center [600, 422] width 353 height 14
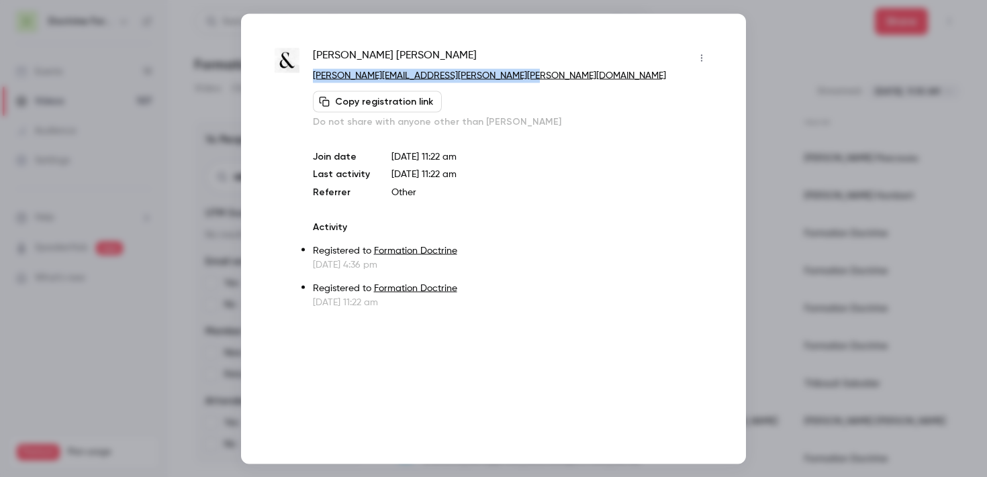
click at [760, 163] on div at bounding box center [493, 238] width 987 height 477
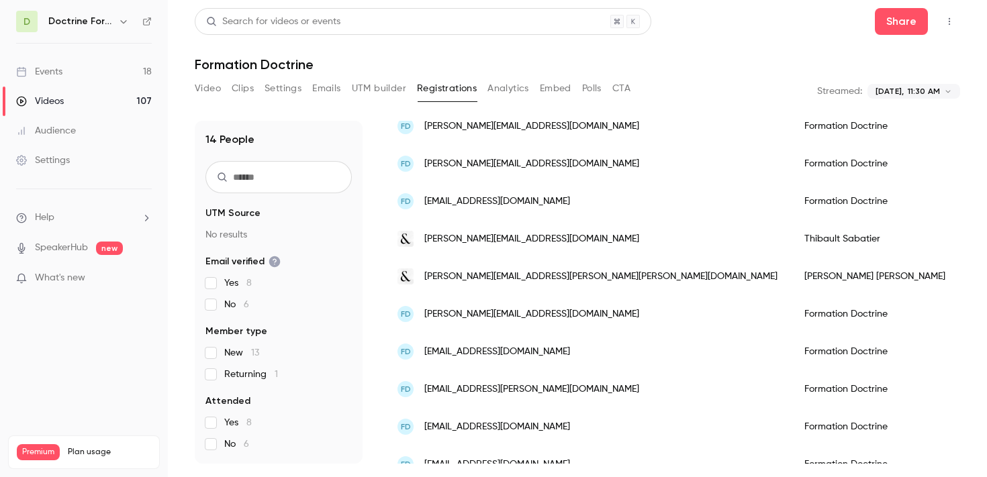
scroll to position [311, 0]
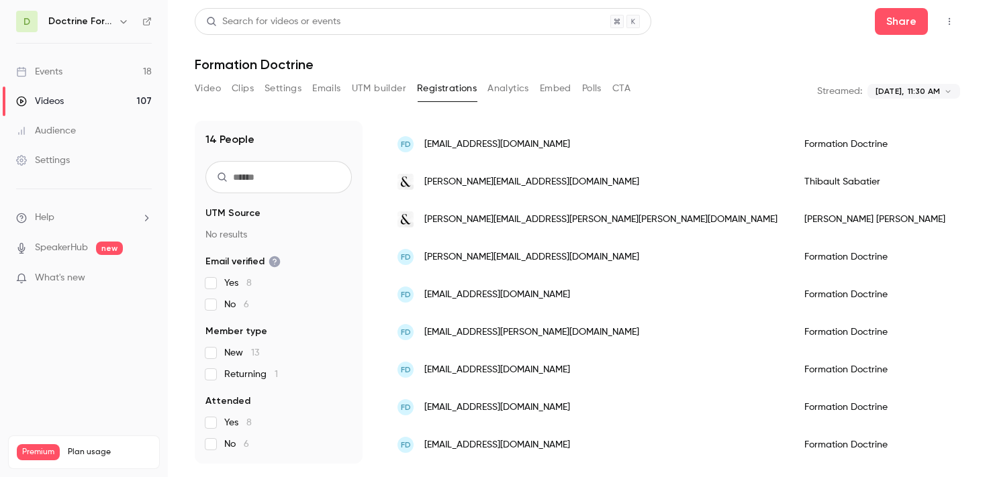
click at [542, 409] on span "[EMAIL_ADDRESS][DOMAIN_NAME]" at bounding box center [497, 408] width 146 height 14
